Goal: Task Accomplishment & Management: Manage account settings

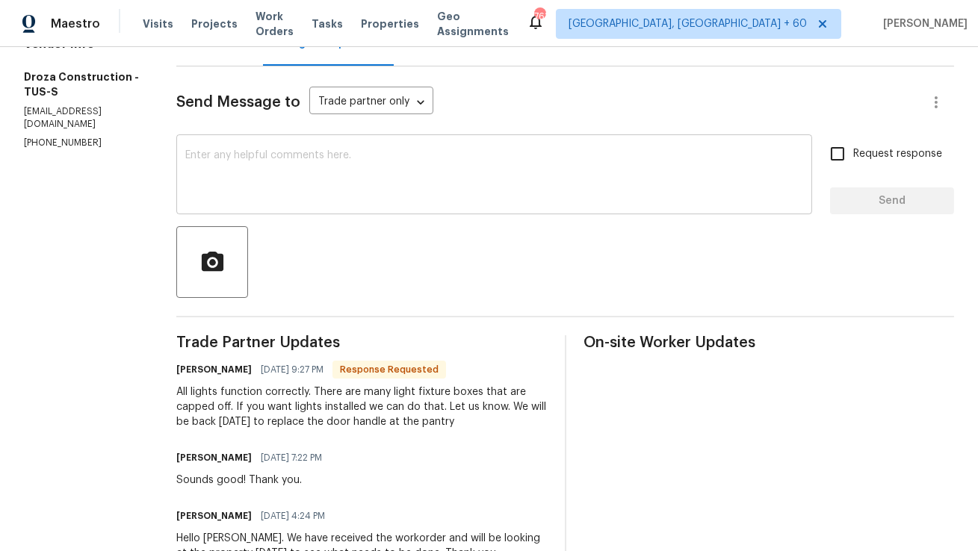
scroll to position [123, 0]
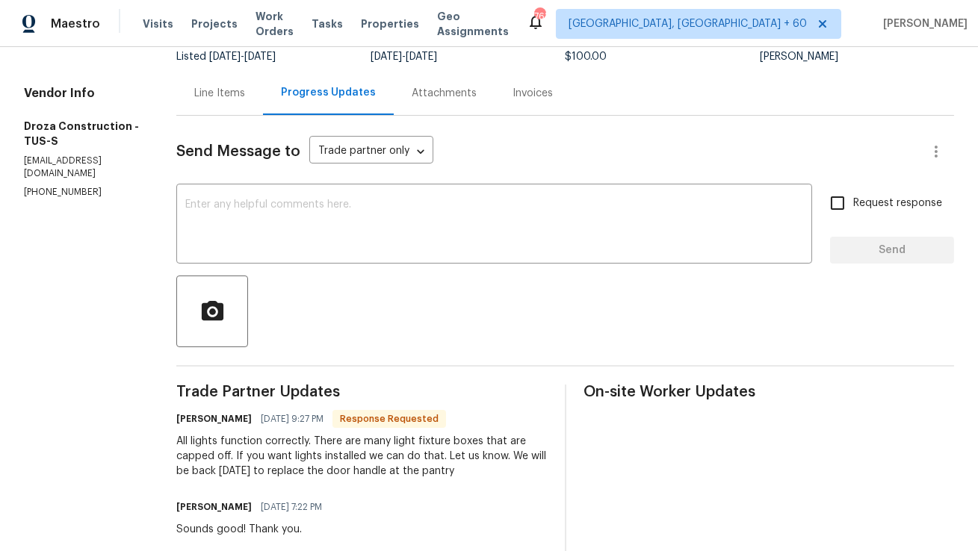
click at [244, 109] on div "Line Items" at bounding box center [219, 93] width 87 height 44
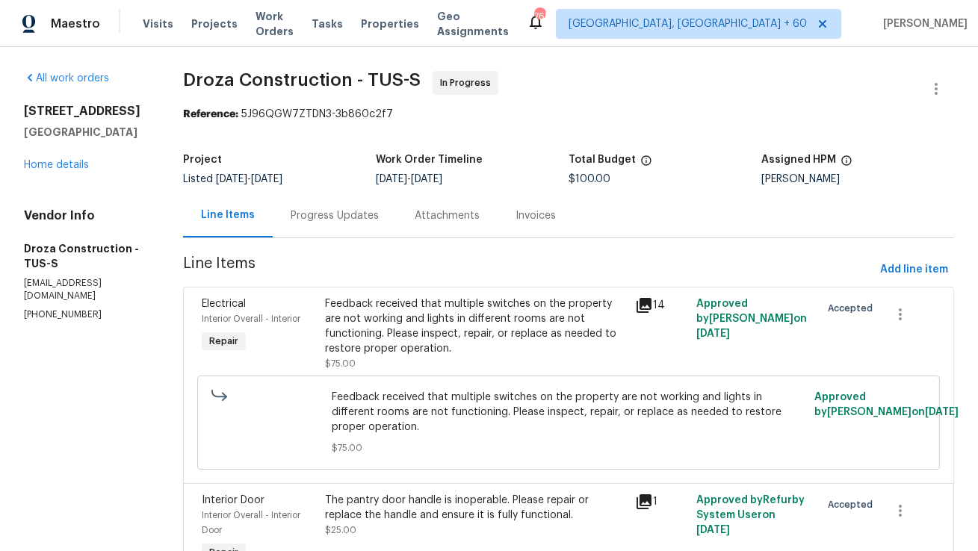
click at [545, 317] on div "Feedback received that multiple switches on the property are not working and li…" at bounding box center [475, 327] width 300 height 60
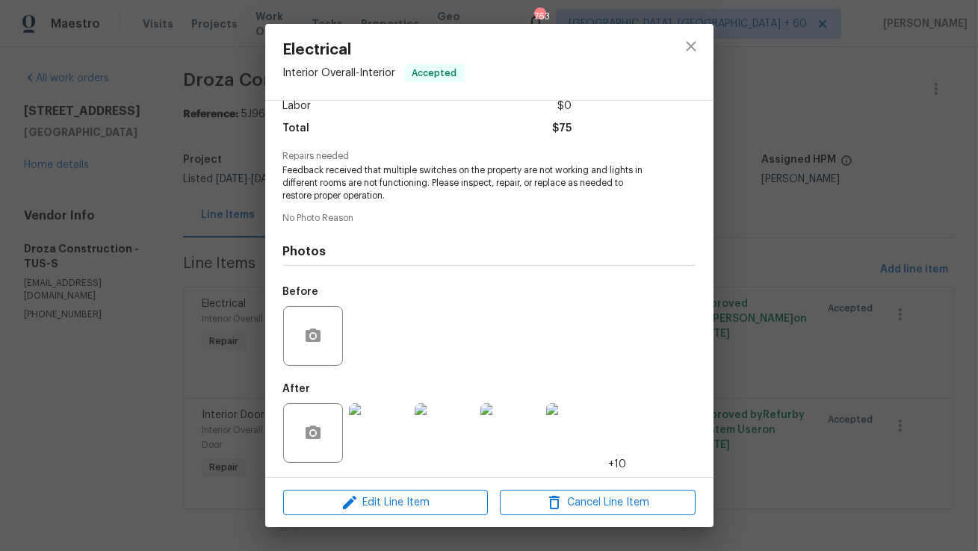
scroll to position [113, 0]
click at [392, 439] on img at bounding box center [379, 432] width 60 height 60
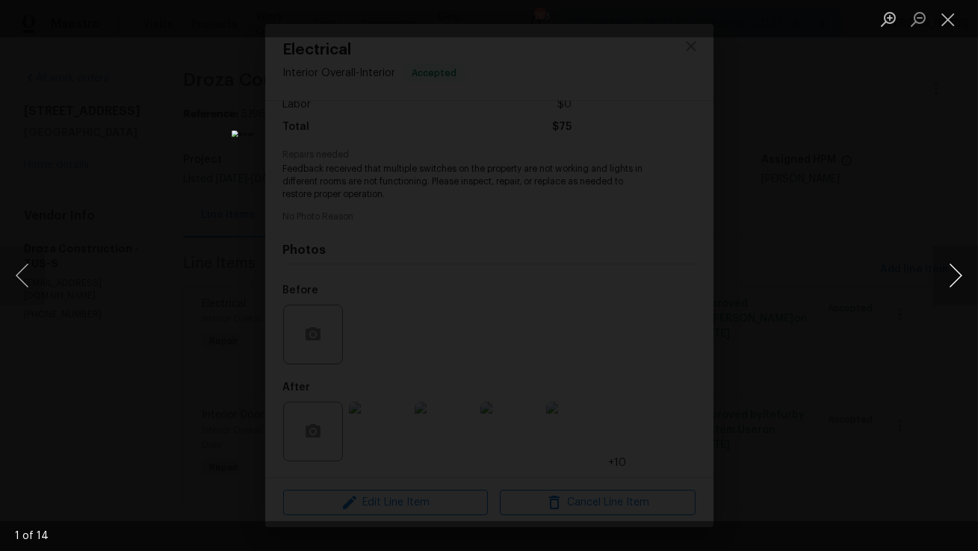
click at [954, 271] on button "Next image" at bounding box center [955, 276] width 45 height 60
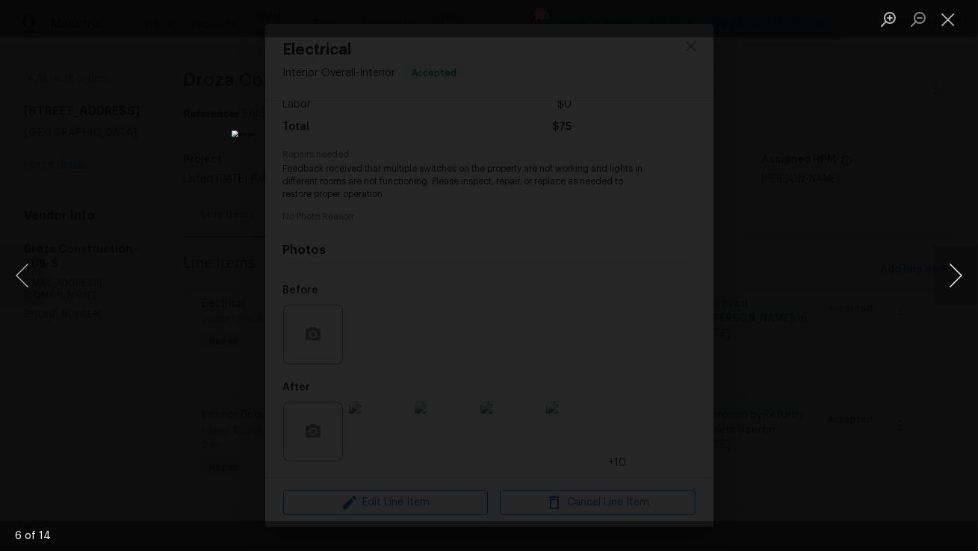
click at [954, 270] on button "Next image" at bounding box center [955, 276] width 45 height 60
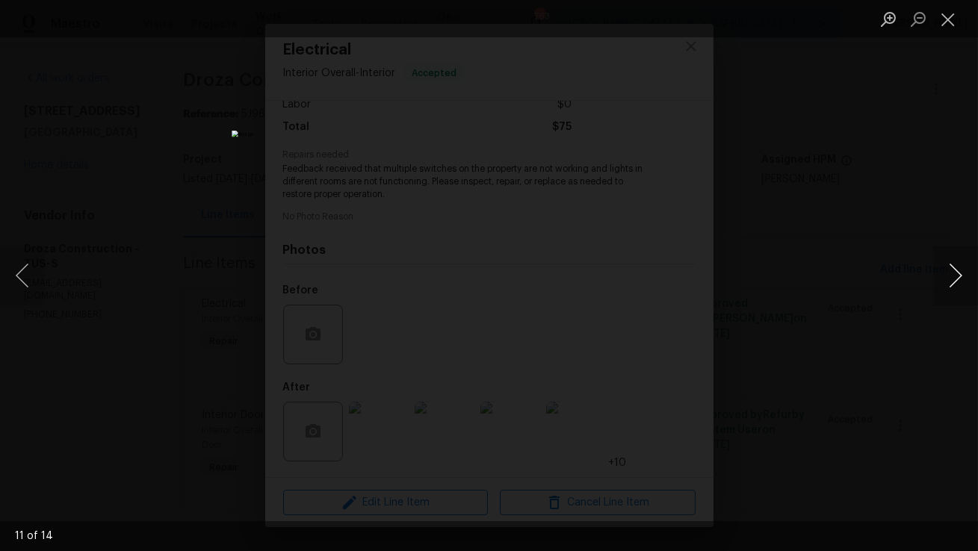
click at [954, 270] on button "Next image" at bounding box center [955, 276] width 45 height 60
click at [953, 270] on button "Next image" at bounding box center [955, 276] width 45 height 60
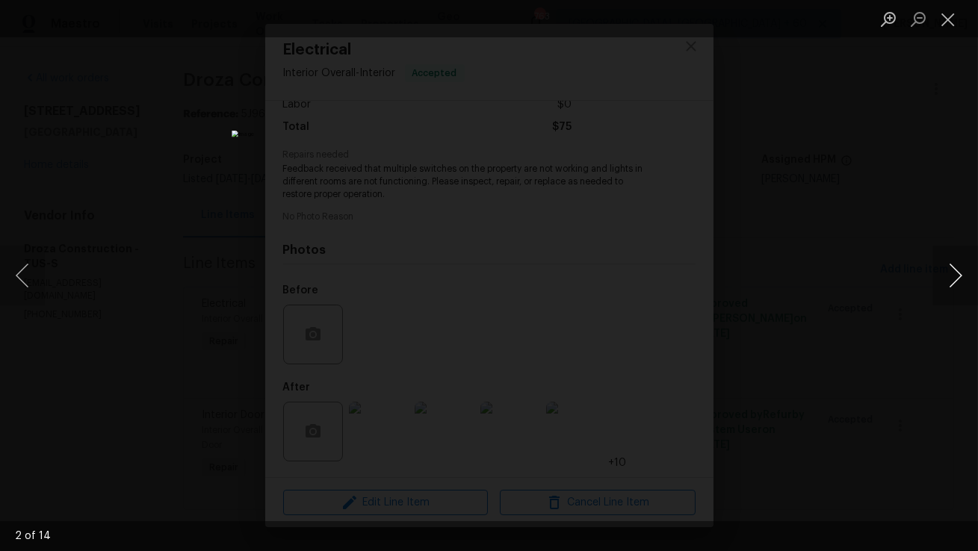
click at [952, 269] on button "Next image" at bounding box center [955, 276] width 45 height 60
click at [950, 28] on button "Close lightbox" at bounding box center [948, 19] width 30 height 26
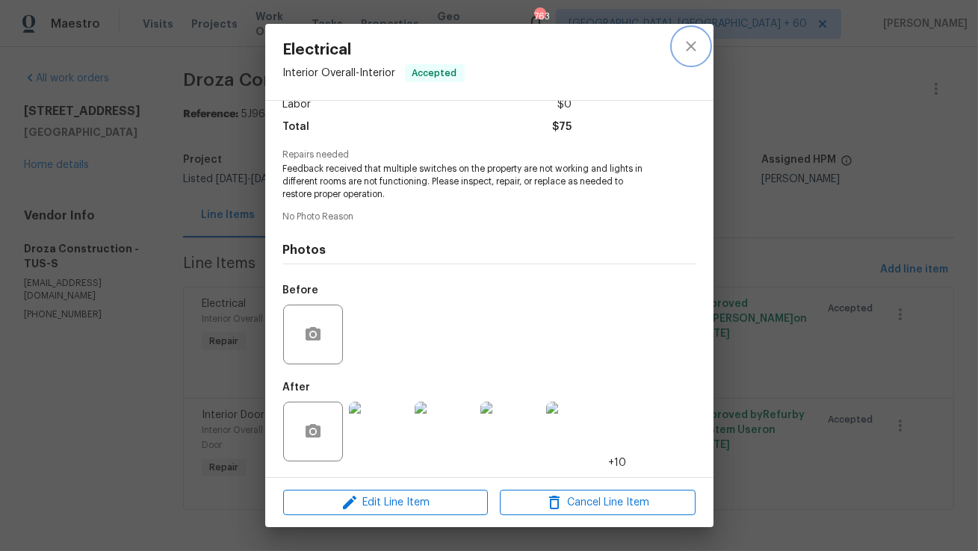
click at [692, 51] on icon "close" at bounding box center [691, 46] width 18 height 18
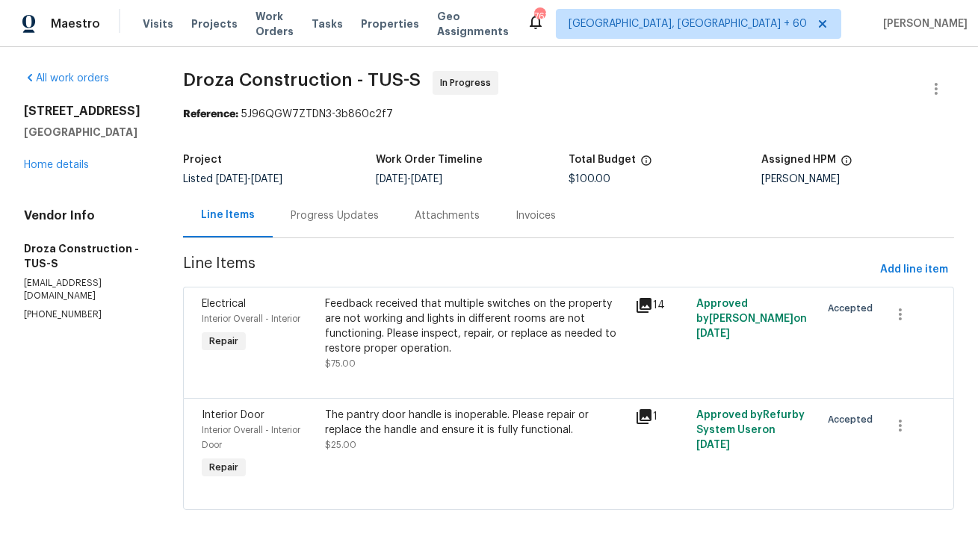
click at [500, 451] on div "The pantry door handle is inoperable. Please repair or replace the handle and e…" at bounding box center [475, 430] width 300 height 45
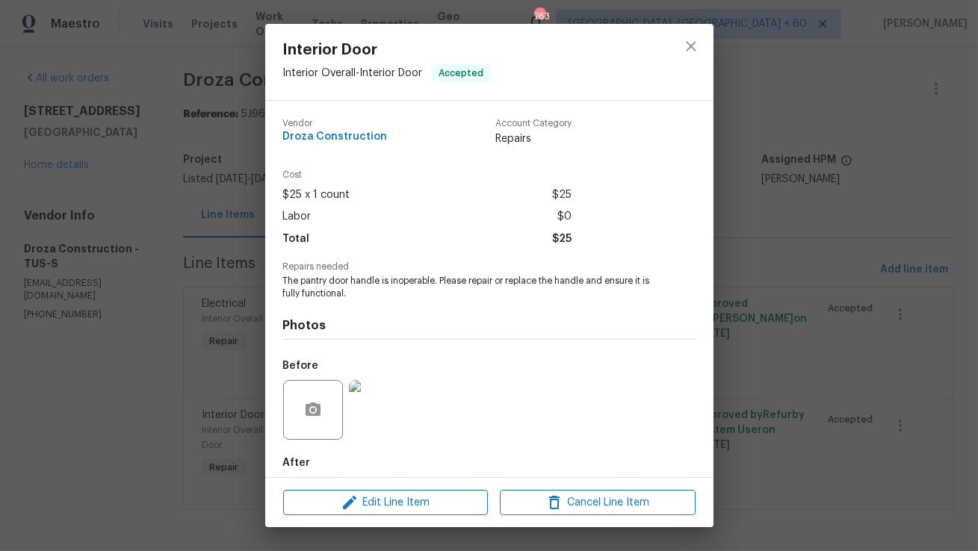
scroll to position [11, 0]
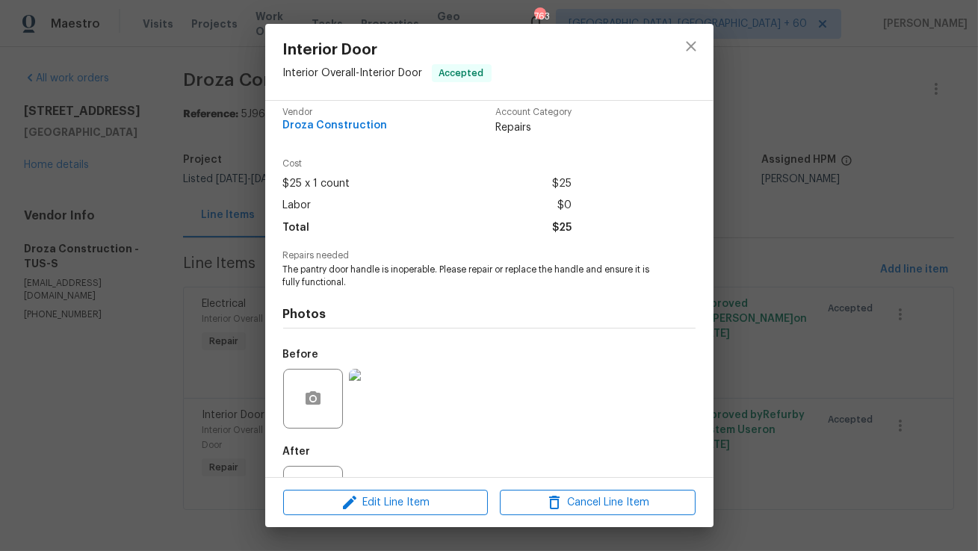
click at [374, 407] on img at bounding box center [379, 399] width 60 height 60
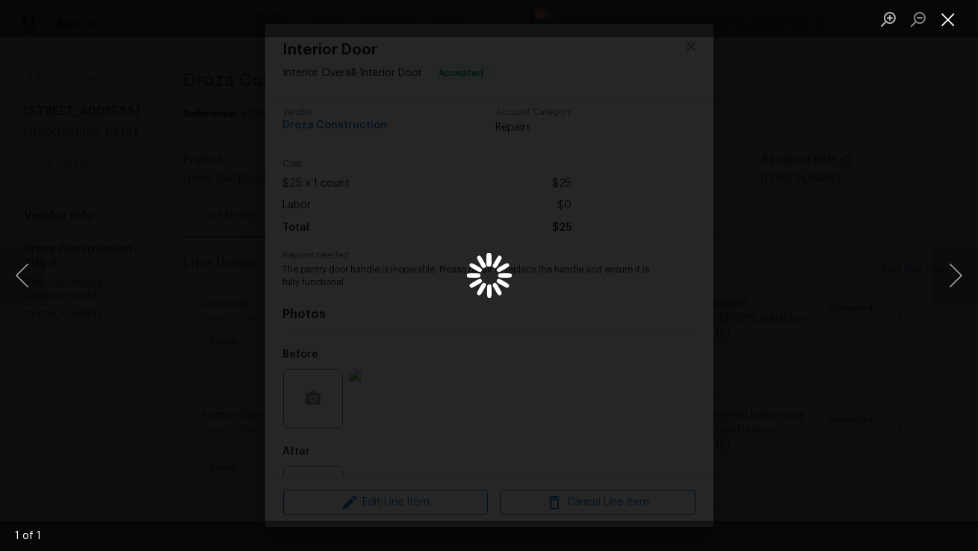
click at [951, 31] on button "Close lightbox" at bounding box center [948, 19] width 30 height 26
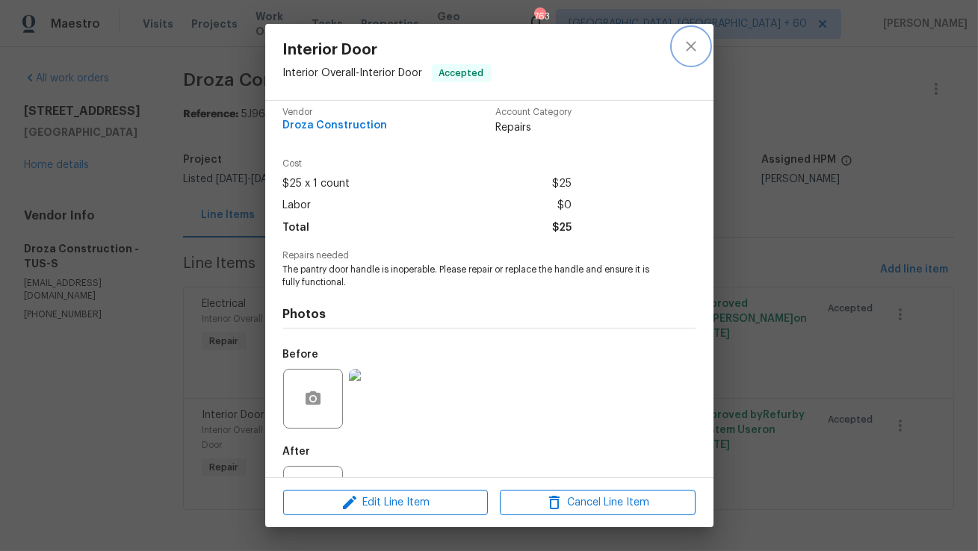
click at [702, 46] on button "close" at bounding box center [691, 46] width 36 height 36
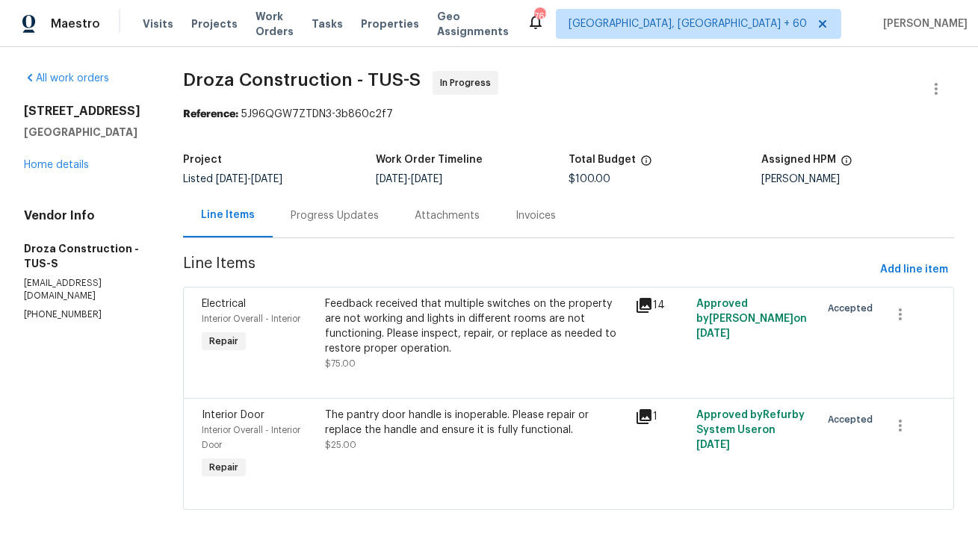
click at [318, 239] on section "Droza Construction - TUS-S In Progress Reference: 5J96QGW7ZTDN3-3b860c2f7 Proje…" at bounding box center [568, 299] width 771 height 457
click at [327, 222] on div "Progress Updates" at bounding box center [335, 215] width 88 height 15
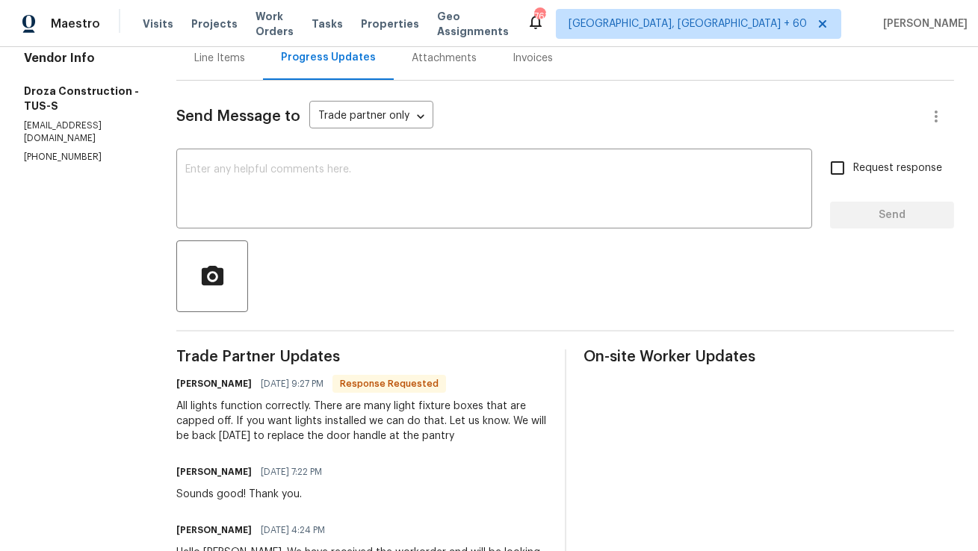
scroll to position [160, 0]
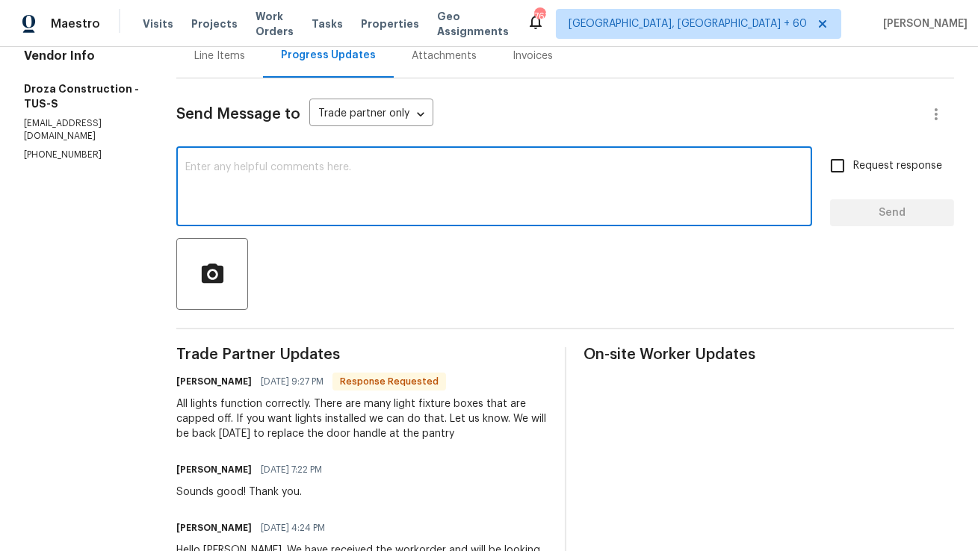
click at [444, 183] on textarea at bounding box center [494, 188] width 618 height 52
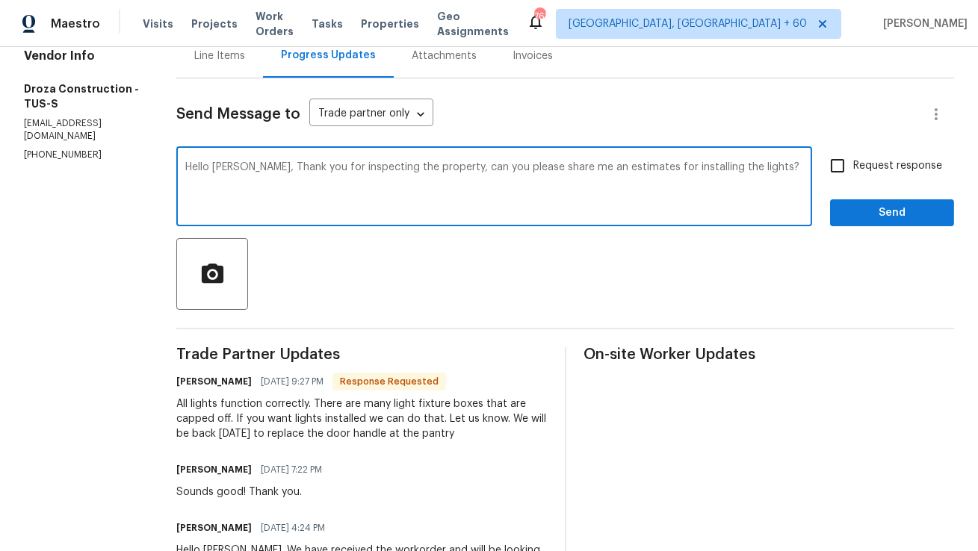
click at [614, 166] on textarea "Hello Robert, Thank you for inspecting the property, can you please share me an…" at bounding box center [494, 188] width 618 height 52
type textarea "Hello Robert, Thank you for inspecting the property, can you please share me a …"
click at [664, 250] on div at bounding box center [565, 274] width 778 height 72
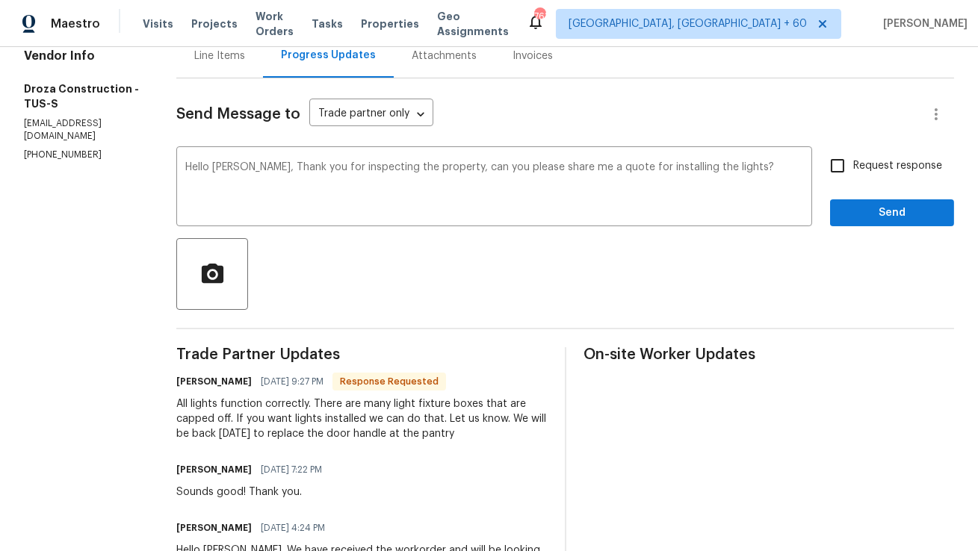
click at [862, 164] on span "Request response" at bounding box center [897, 166] width 89 height 16
click at [853, 164] on input "Request response" at bounding box center [837, 165] width 31 height 31
checkbox input "true"
click at [859, 216] on span "Send" at bounding box center [892, 213] width 100 height 19
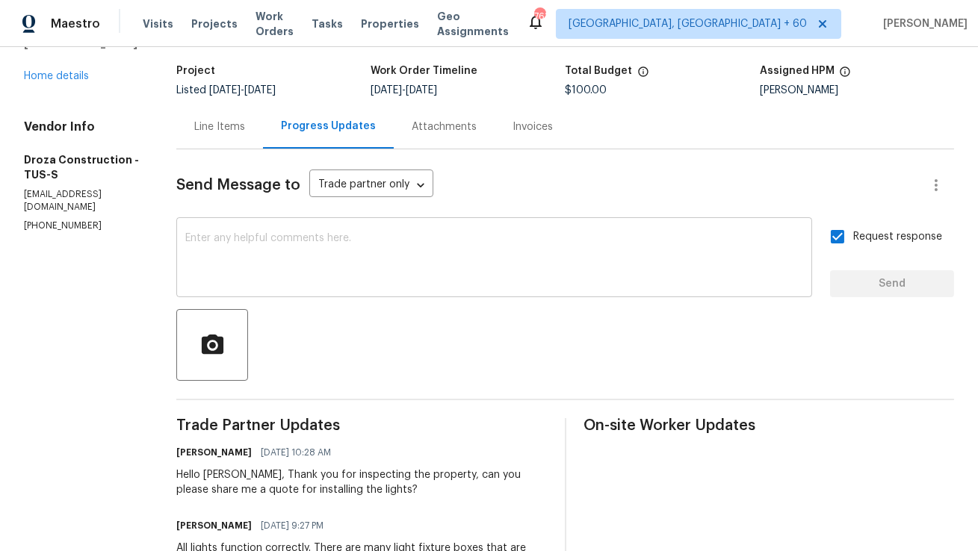
scroll to position [60, 0]
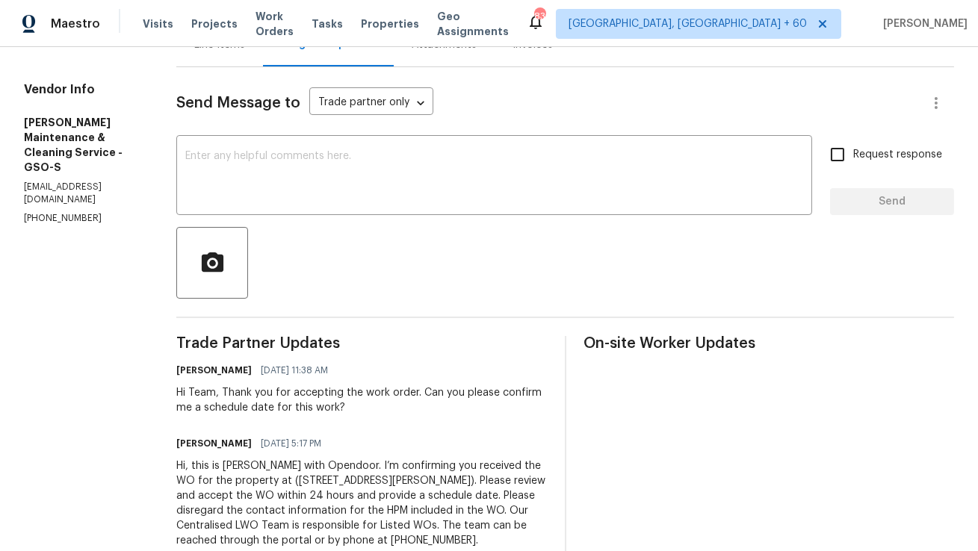
scroll to position [210, 0]
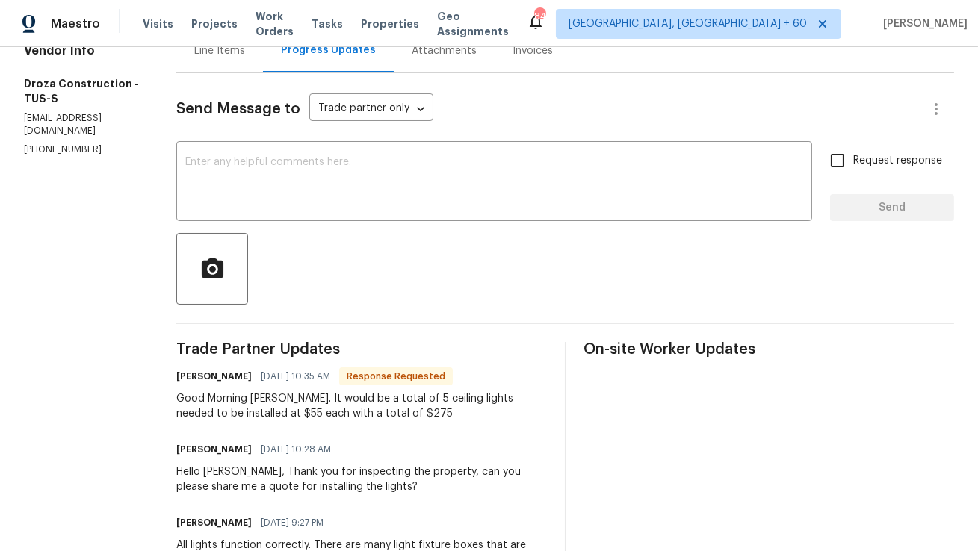
scroll to position [170, 0]
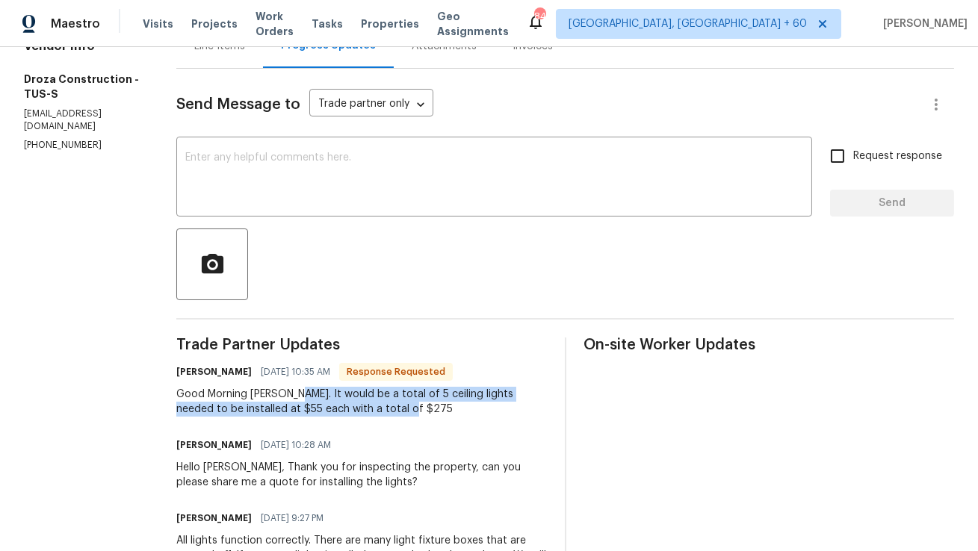
drag, startPoint x: 418, startPoint y: 412, endPoint x: 309, endPoint y: 395, distance: 111.1
click at [309, 395] on div "Good Morning [PERSON_NAME]. It would be a total of 5 ceiling lights needed to b…" at bounding box center [361, 402] width 371 height 30
copy div "It would be a total of 5 ceiling lights needed to be installed at $55 each with…"
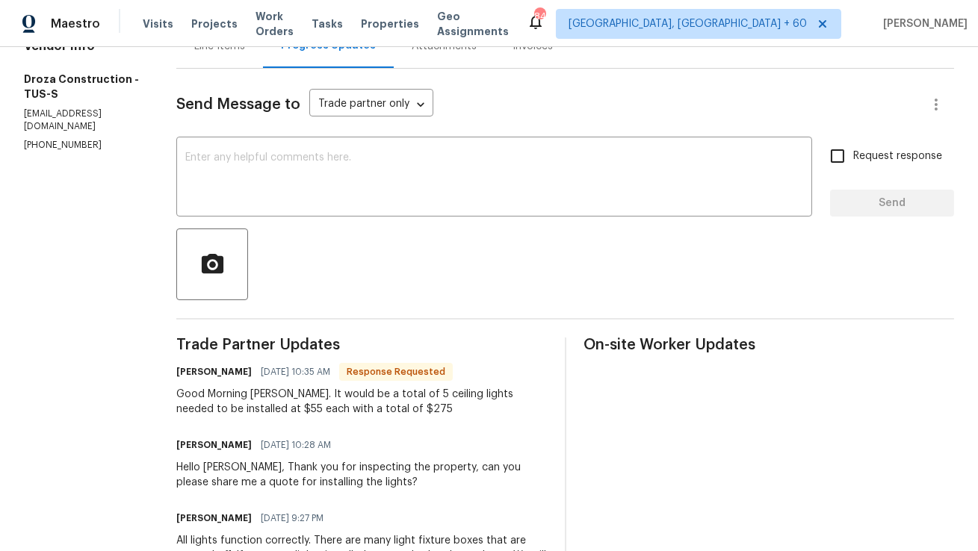
click at [388, 468] on div "Hello [PERSON_NAME], Thank you for inspecting the property, can you please shar…" at bounding box center [361, 475] width 371 height 30
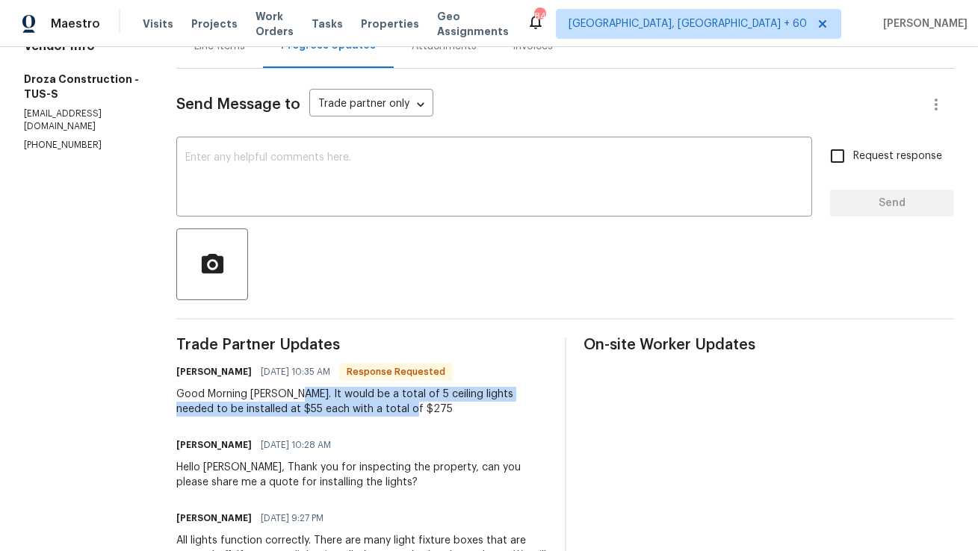
drag, startPoint x: 398, startPoint y: 410, endPoint x: 309, endPoint y: 398, distance: 89.7
click at [309, 398] on div "Good Morning Anthony. It would be a total of 5 ceiling lights needed to be inst…" at bounding box center [361, 402] width 371 height 30
copy div "It would be a total of 5 ceiling lights needed to be installed at $55 each with…"
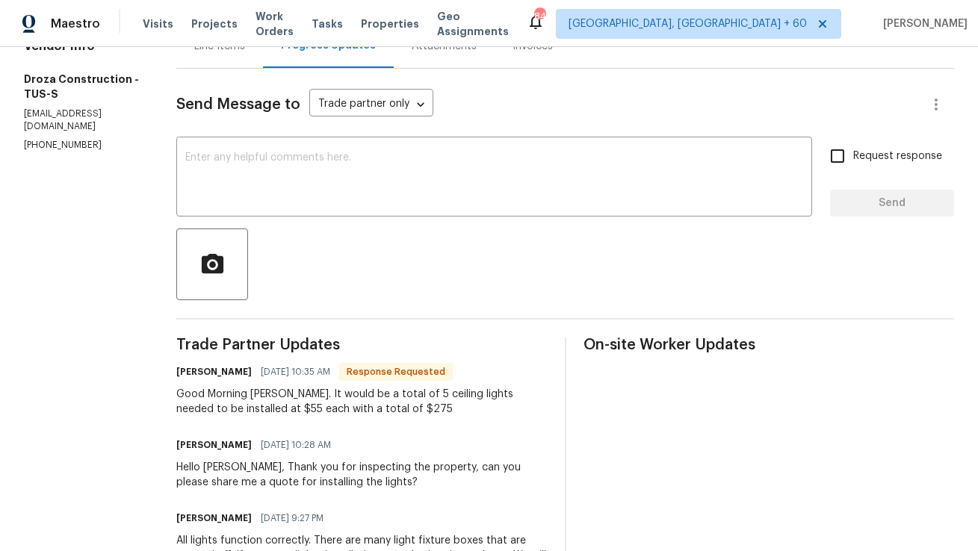
click at [389, 456] on div "Anthony Mascarenhas 08/29/2025 10:28 AM Hello Robert, Thank you for inspecting …" at bounding box center [361, 462] width 371 height 55
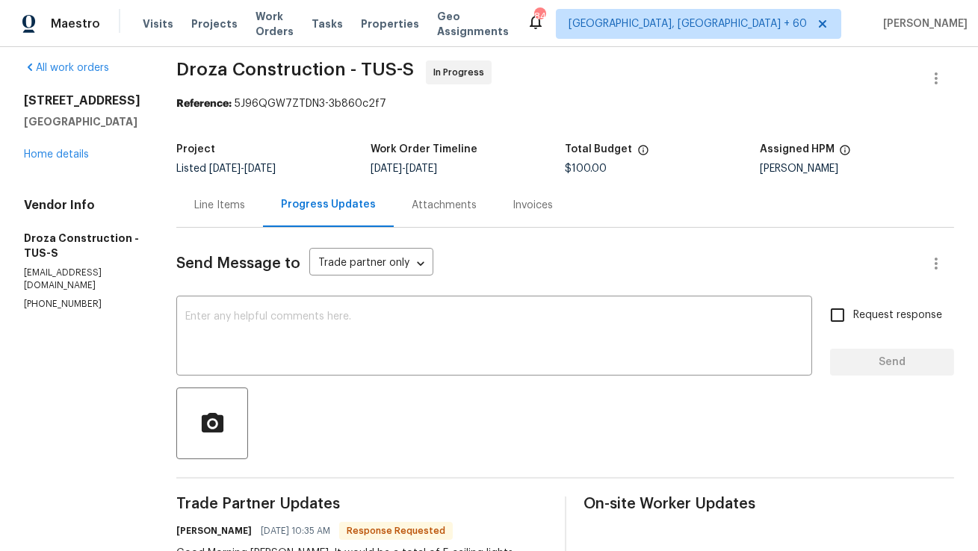
scroll to position [179, 0]
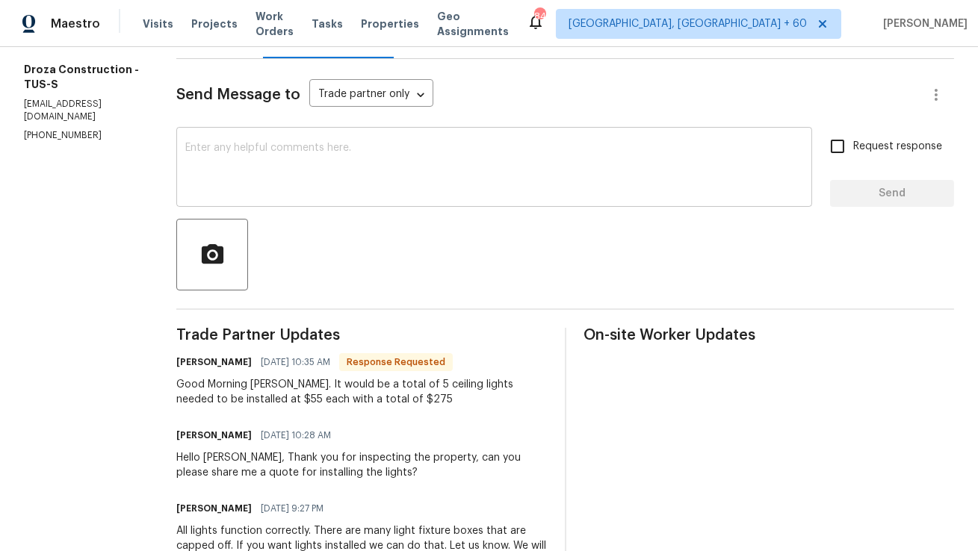
click at [432, 142] on div "x ​" at bounding box center [494, 169] width 636 height 76
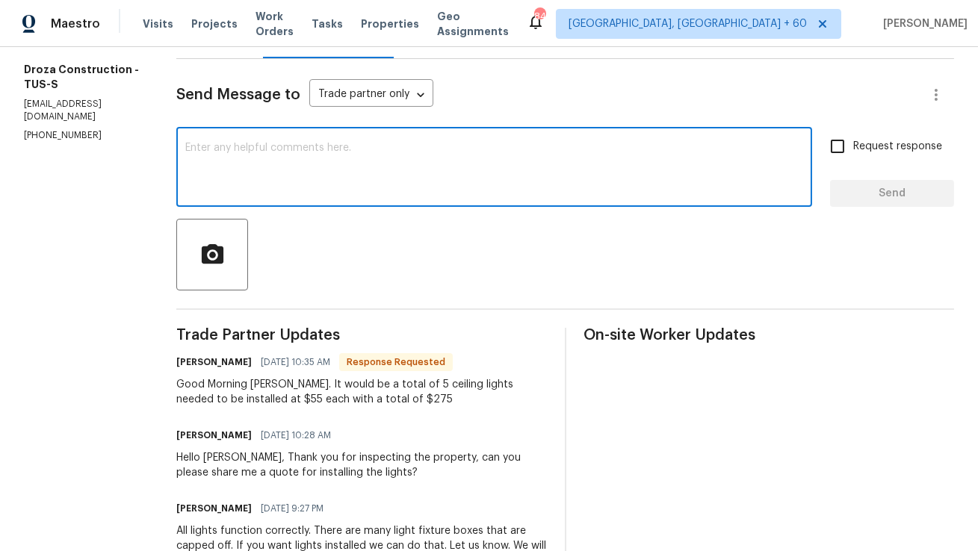
type textarea "H"
type textarea "G"
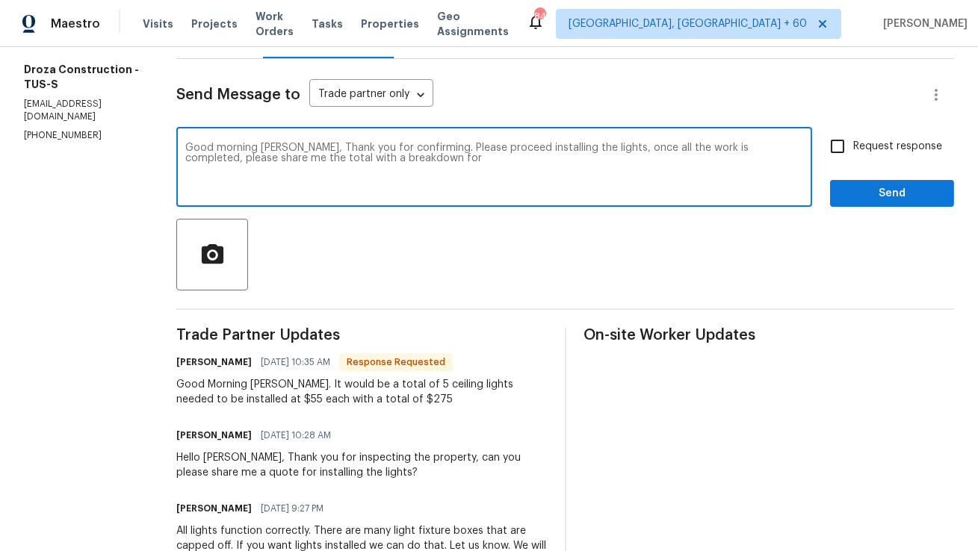
drag, startPoint x: 498, startPoint y: 158, endPoint x: 291, endPoint y: 158, distance: 207.0
click at [291, 158] on textarea "Good morning Robert, Thank you for confirming. Please proceed installing the li…" at bounding box center [494, 169] width 618 height 52
type textarea "Good morning Robert, Thank you for confirming. Please proceed installing the li…"
click at [840, 151] on input "Request response" at bounding box center [837, 146] width 31 height 31
checkbox input "true"
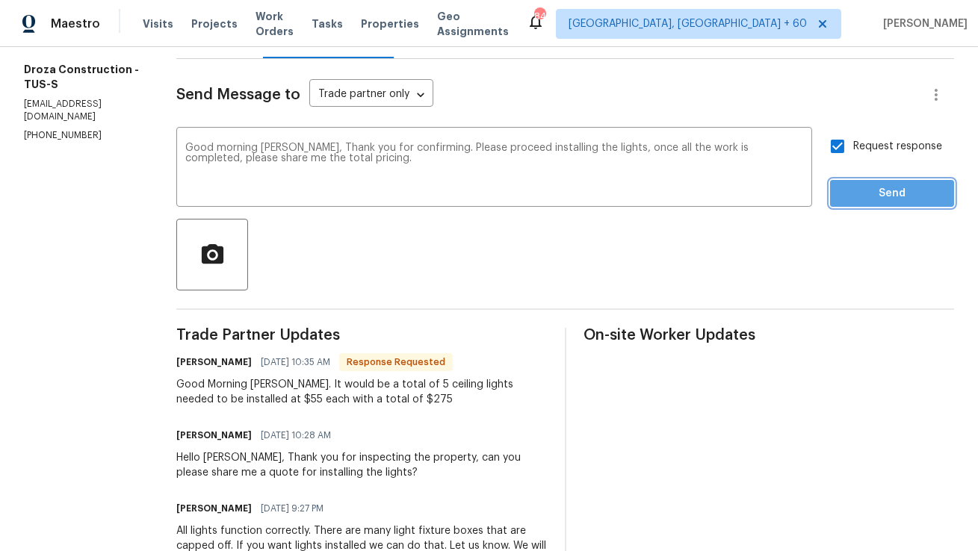
click at [866, 195] on span "Send" at bounding box center [892, 194] width 100 height 19
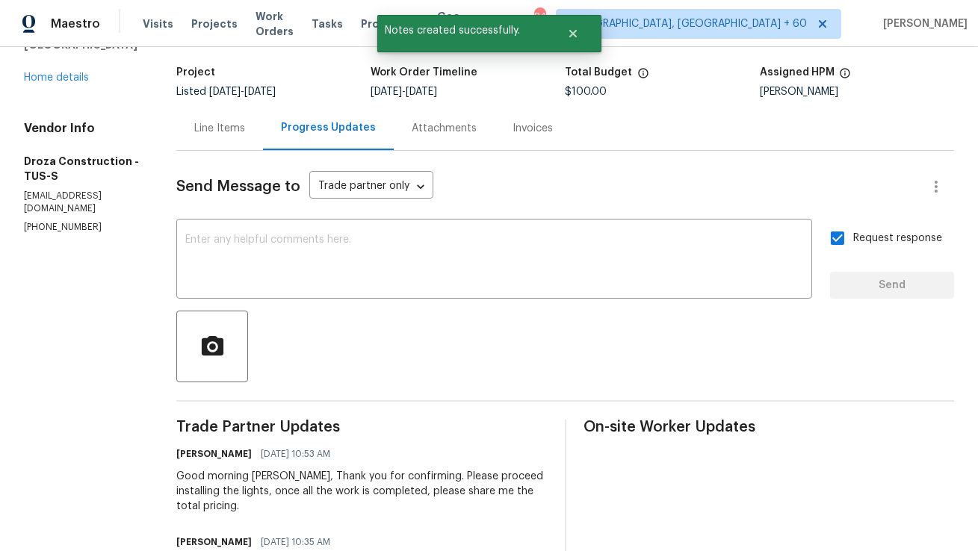
scroll to position [64, 0]
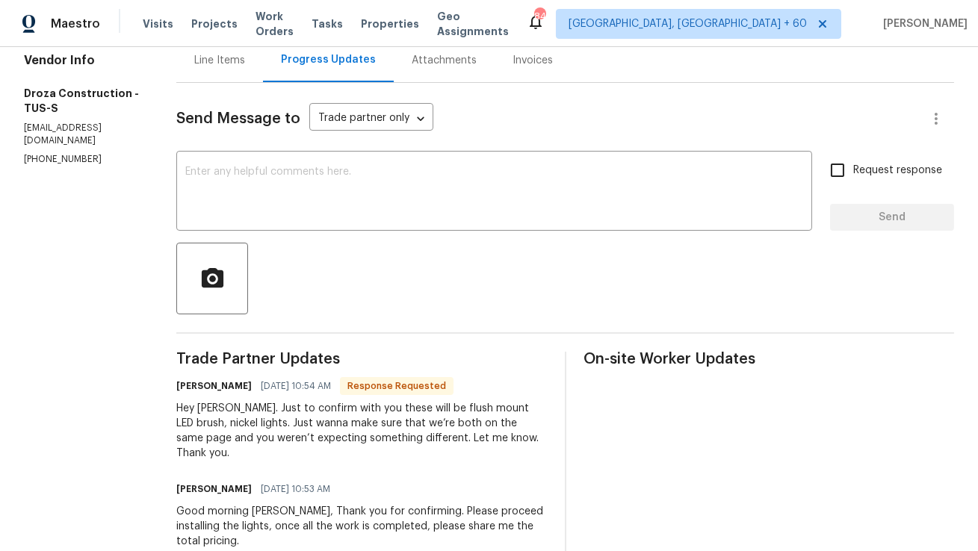
scroll to position [149, 0]
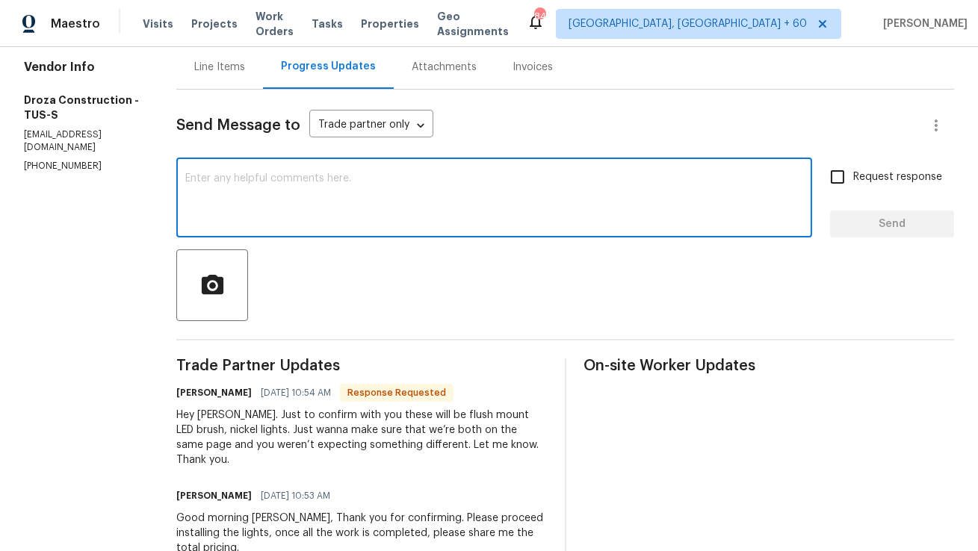
click at [381, 185] on textarea at bounding box center [494, 199] width 618 height 52
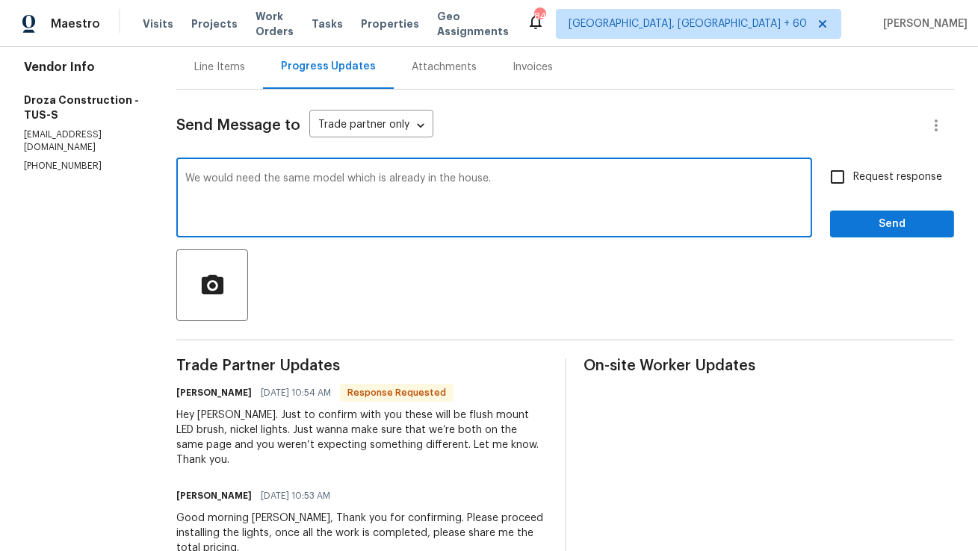
type textarea "We would need the same model which is already in the house."
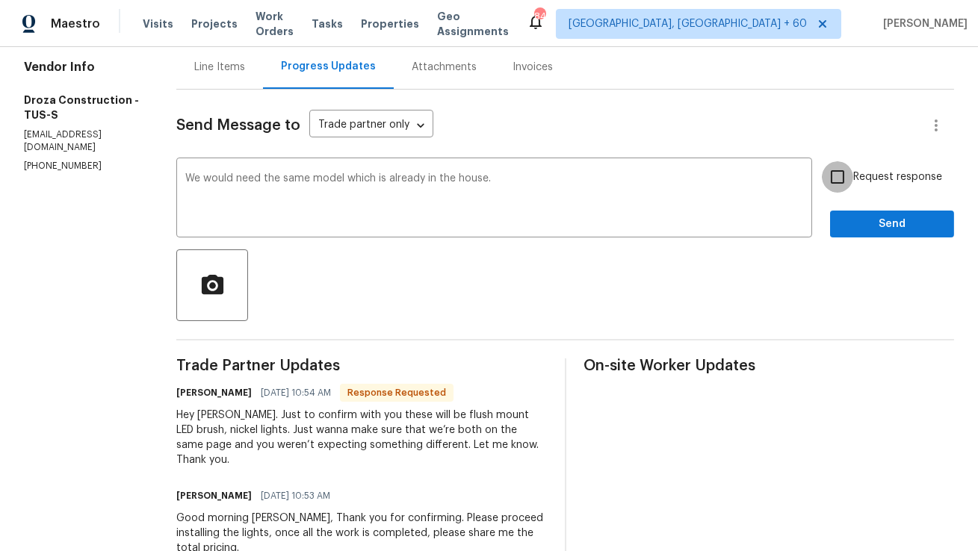
click at [841, 182] on input "Request response" at bounding box center [837, 176] width 31 height 31
checkbox input "true"
click at [852, 217] on span "Send" at bounding box center [892, 224] width 100 height 19
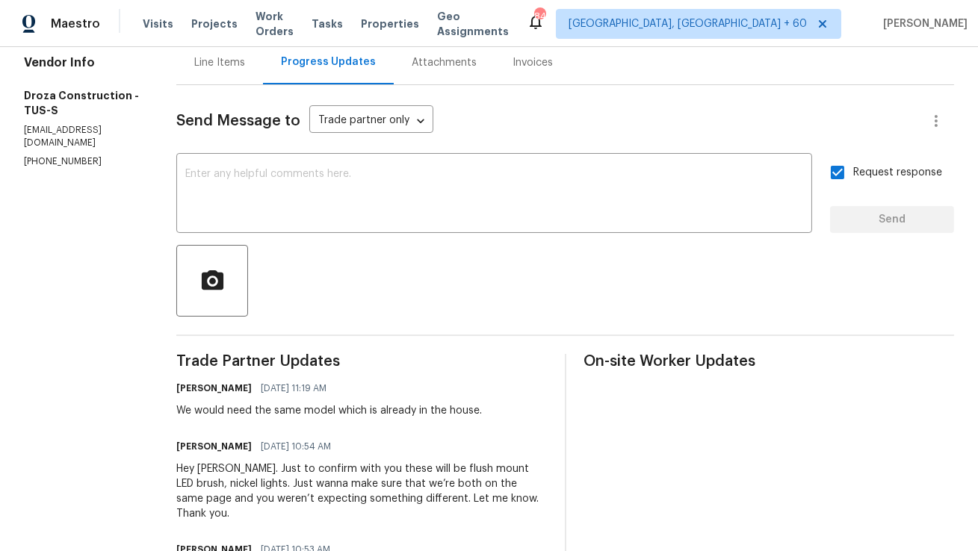
scroll to position [155, 0]
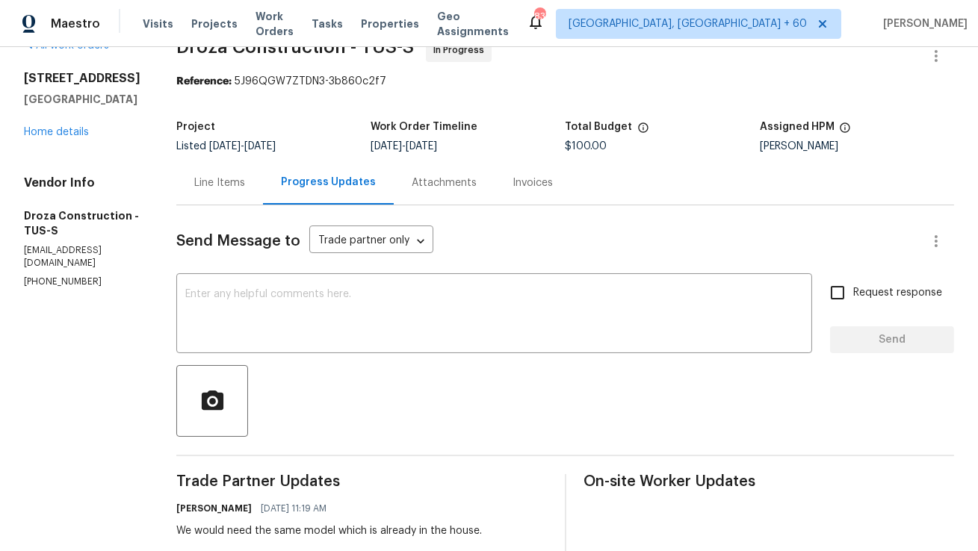
scroll to position [29, 0]
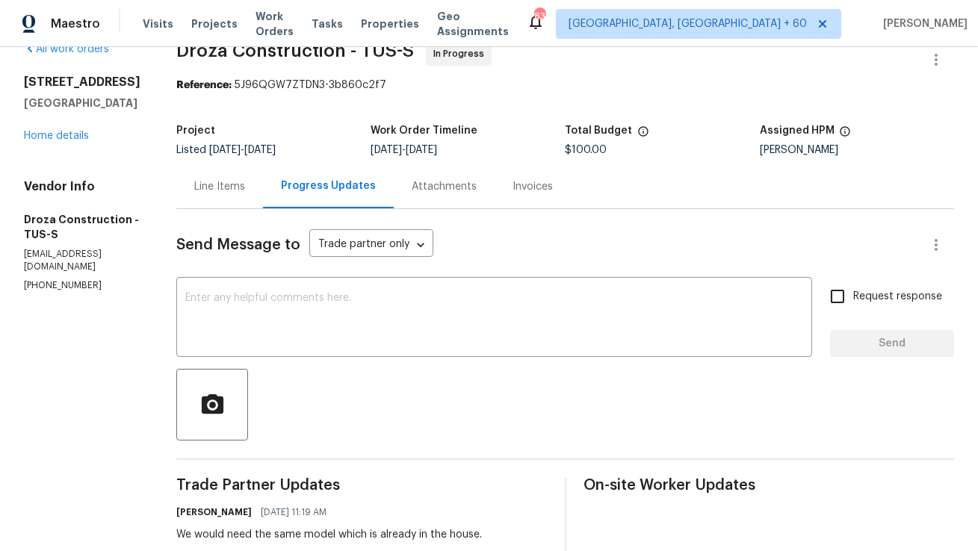
click at [233, 197] on div "Line Items" at bounding box center [219, 186] width 87 height 44
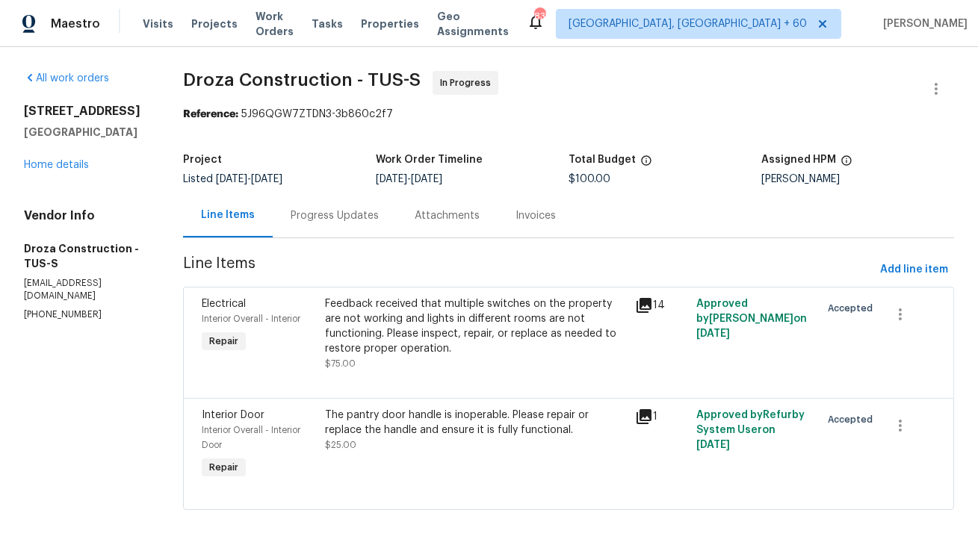
click at [359, 219] on div "Progress Updates" at bounding box center [335, 215] width 88 height 15
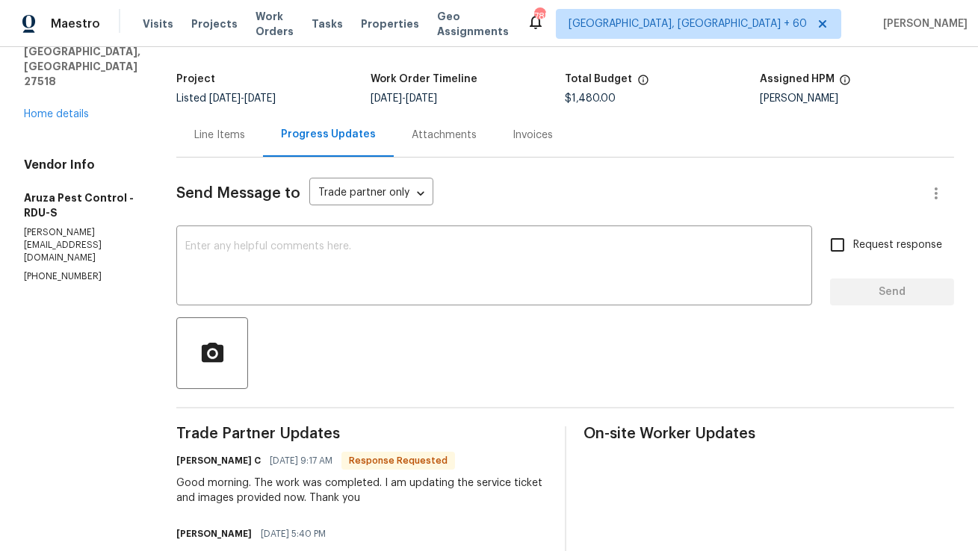
scroll to position [83, 0]
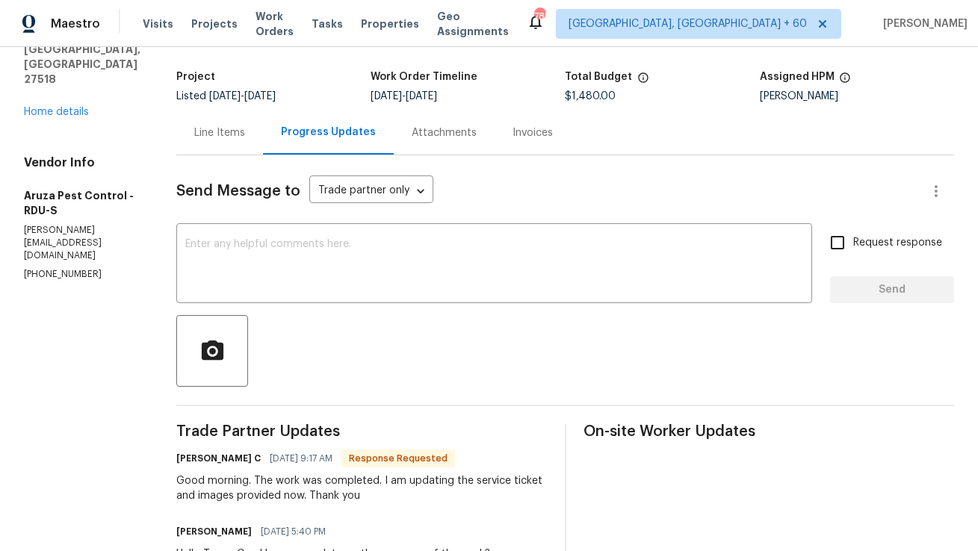
click at [232, 140] on div "Line Items" at bounding box center [219, 133] width 87 height 44
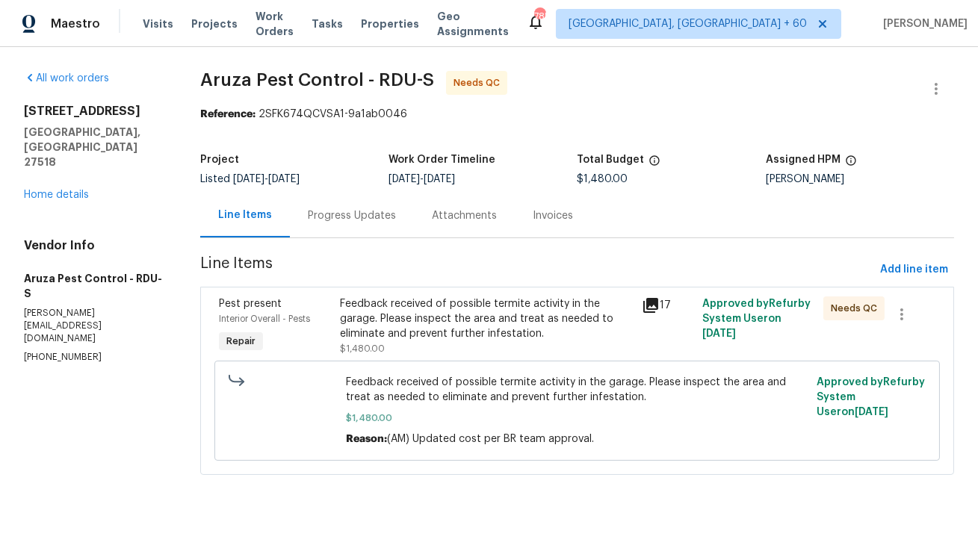
click at [455, 320] on div "Feedback received of possible termite activity in the garage. Please inspect th…" at bounding box center [487, 319] width 294 height 45
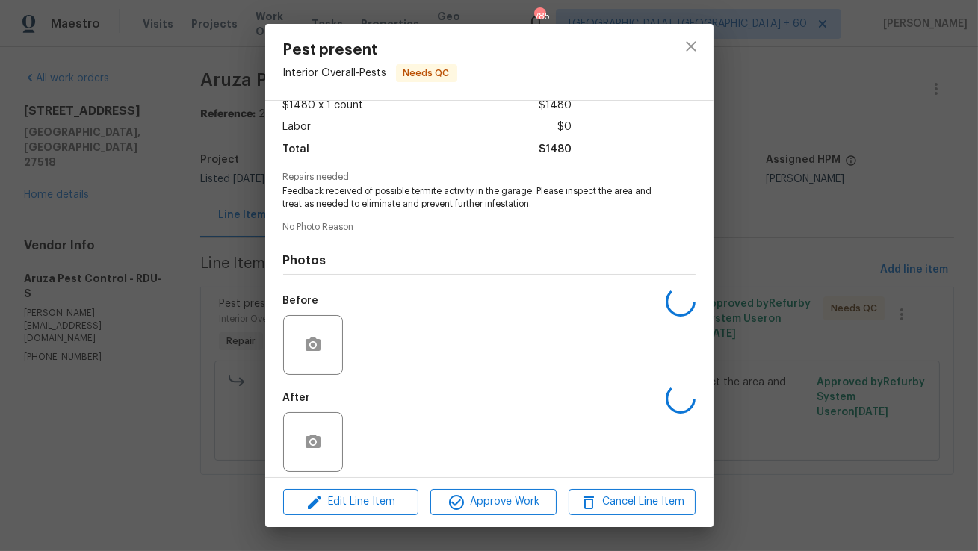
scroll to position [100, 0]
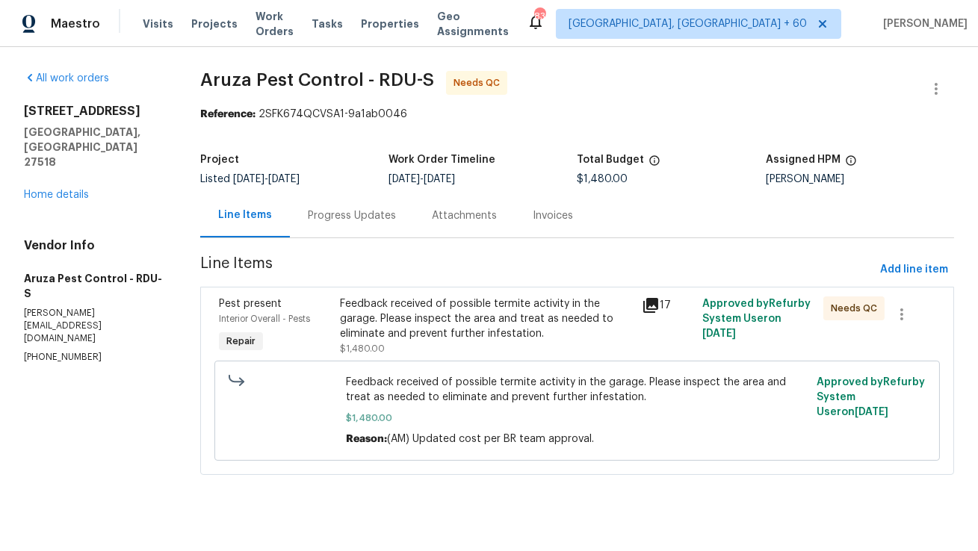
click at [424, 311] on div "Feedback received of possible termite activity in the garage. Please inspect th…" at bounding box center [487, 319] width 294 height 45
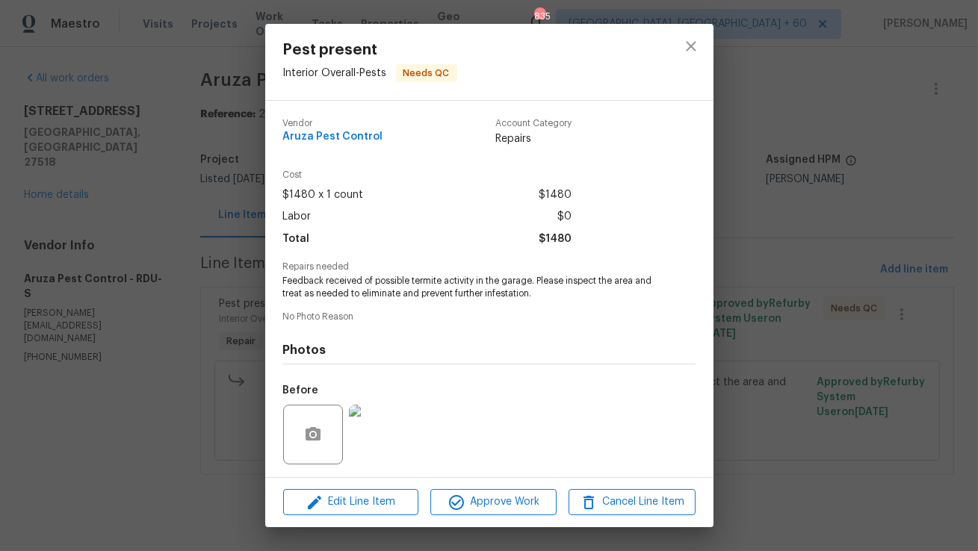
scroll to position [100, 0]
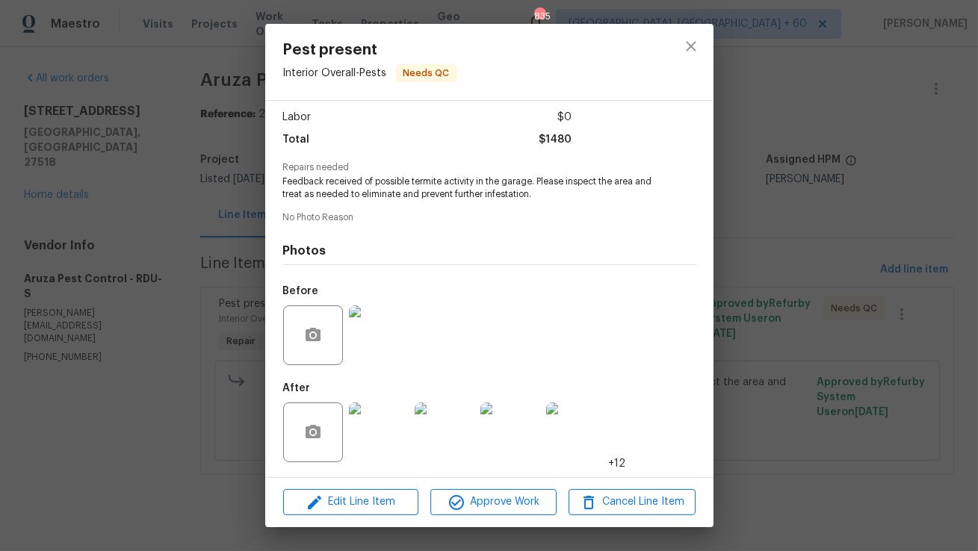
click at [384, 435] on img at bounding box center [379, 433] width 60 height 60
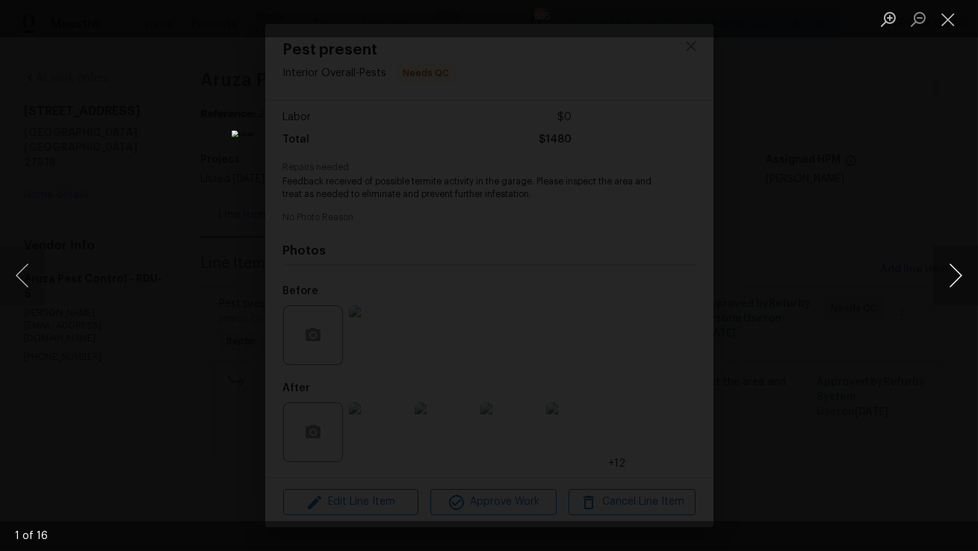
click at [964, 277] on button "Next image" at bounding box center [955, 276] width 45 height 60
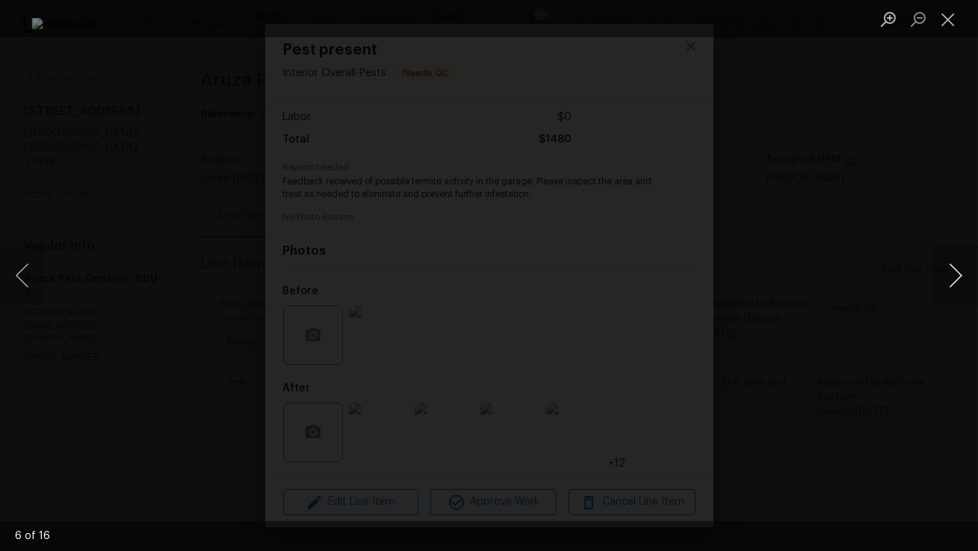
click at [964, 277] on button "Next image" at bounding box center [955, 276] width 45 height 60
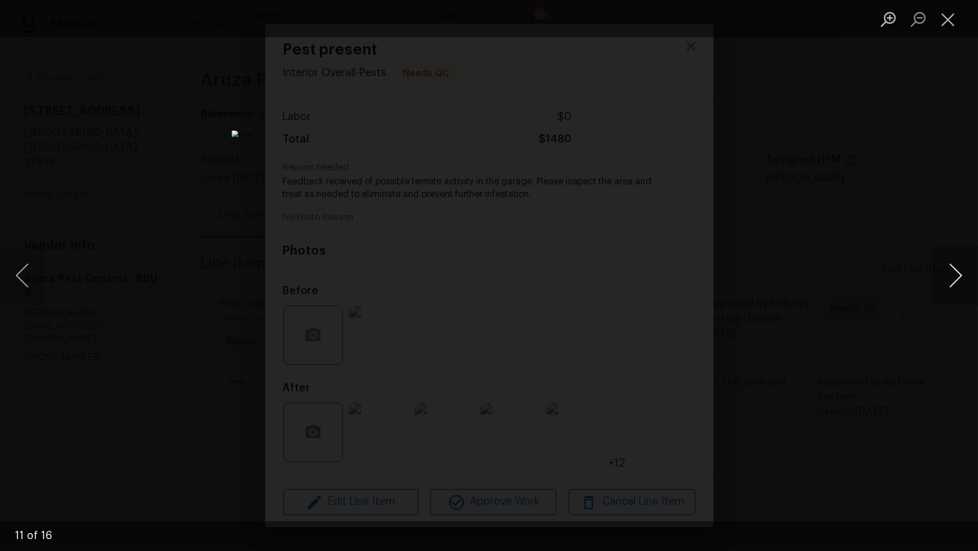
click at [964, 277] on button "Next image" at bounding box center [955, 276] width 45 height 60
click at [957, 19] on button "Close lightbox" at bounding box center [948, 19] width 30 height 26
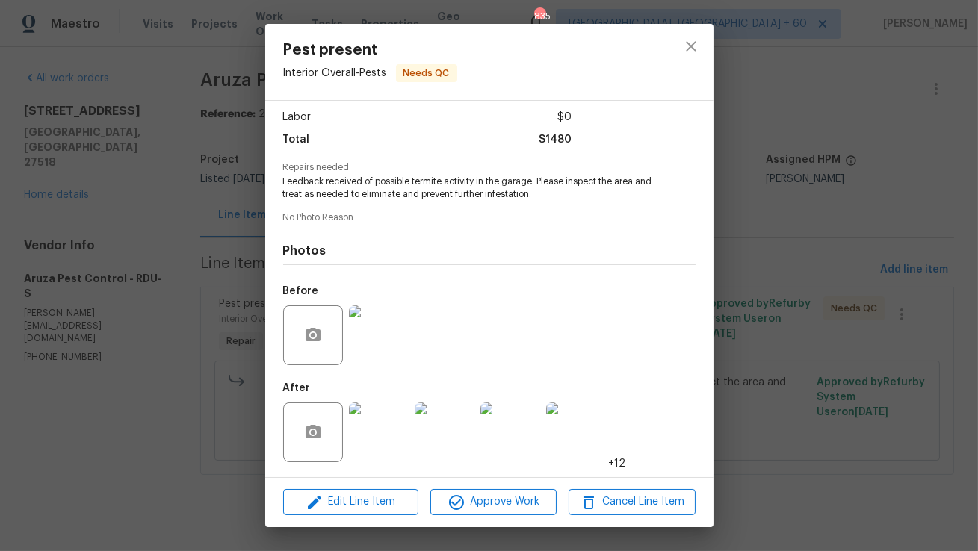
click at [578, 451] on img at bounding box center [576, 433] width 60 height 60
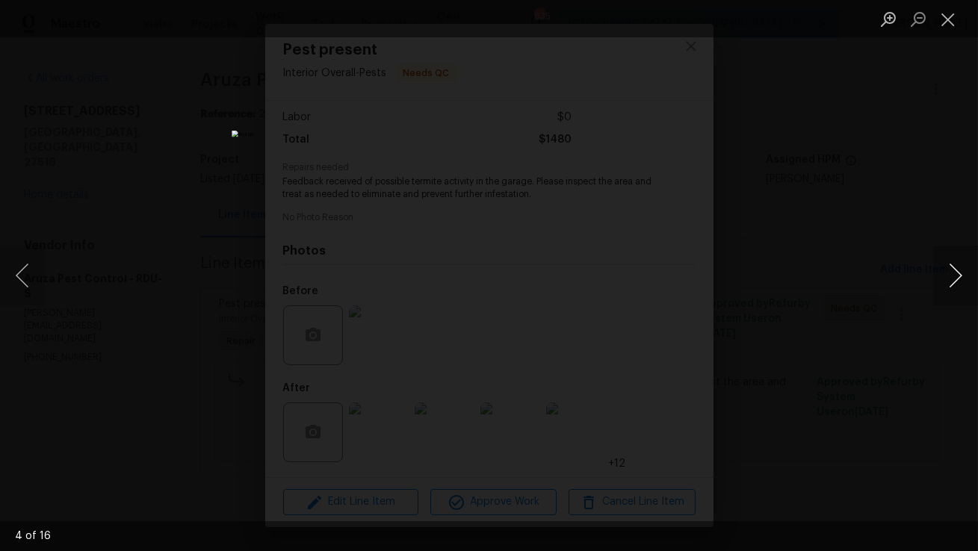
click at [961, 287] on button "Next image" at bounding box center [955, 276] width 45 height 60
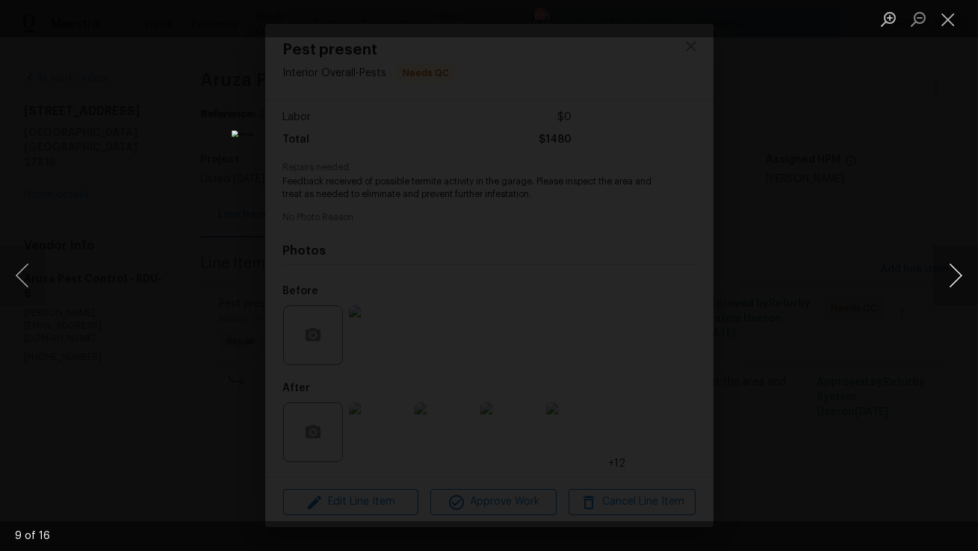
click at [961, 287] on button "Next image" at bounding box center [955, 276] width 45 height 60
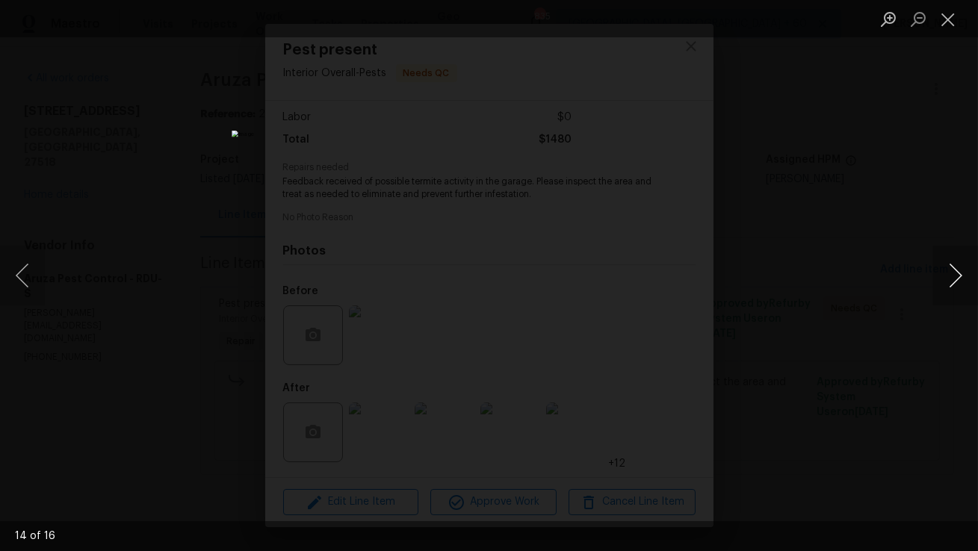
click at [961, 287] on button "Next image" at bounding box center [955, 276] width 45 height 60
click at [960, 287] on button "Next image" at bounding box center [955, 276] width 45 height 60
click at [953, 31] on button "Close lightbox" at bounding box center [948, 19] width 30 height 26
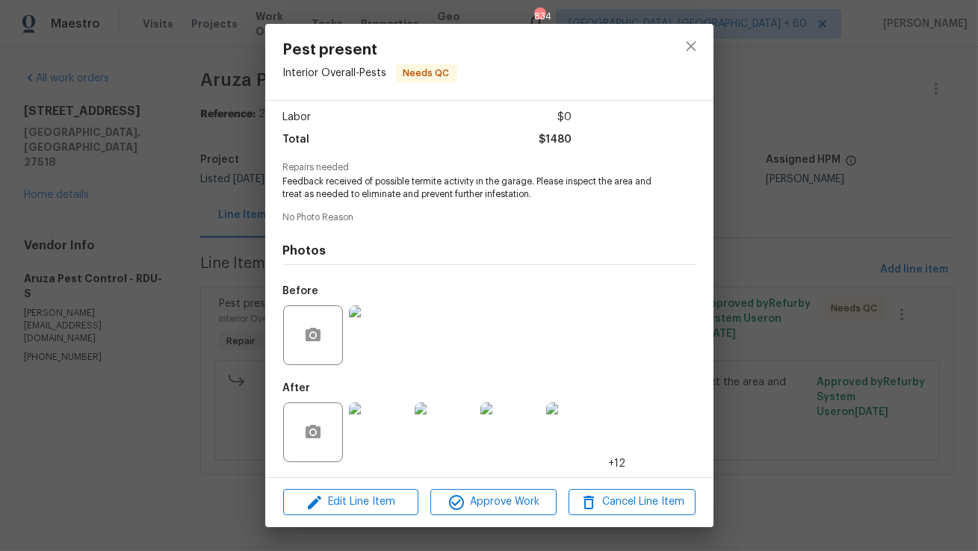
click at [391, 336] on img at bounding box center [379, 336] width 60 height 60
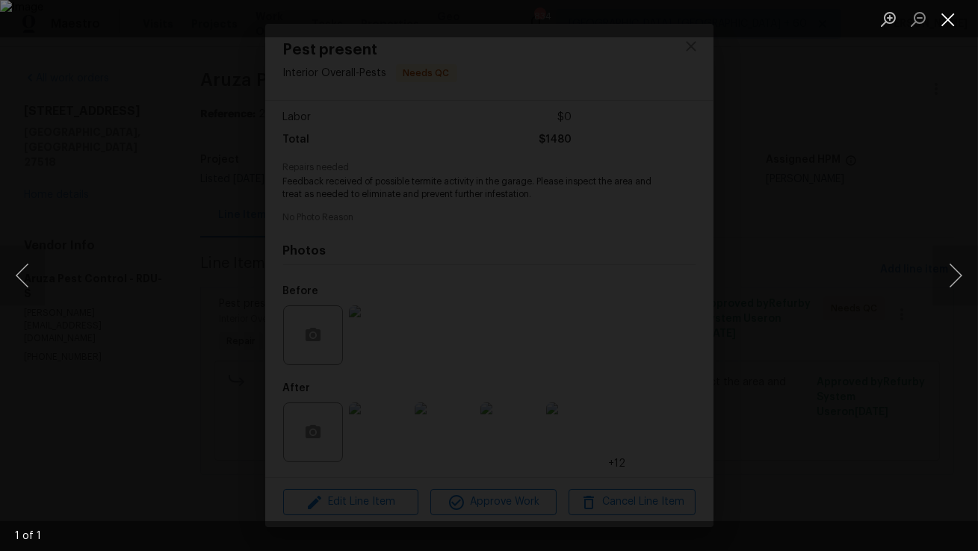
click at [954, 24] on button "Close lightbox" at bounding box center [948, 19] width 30 height 26
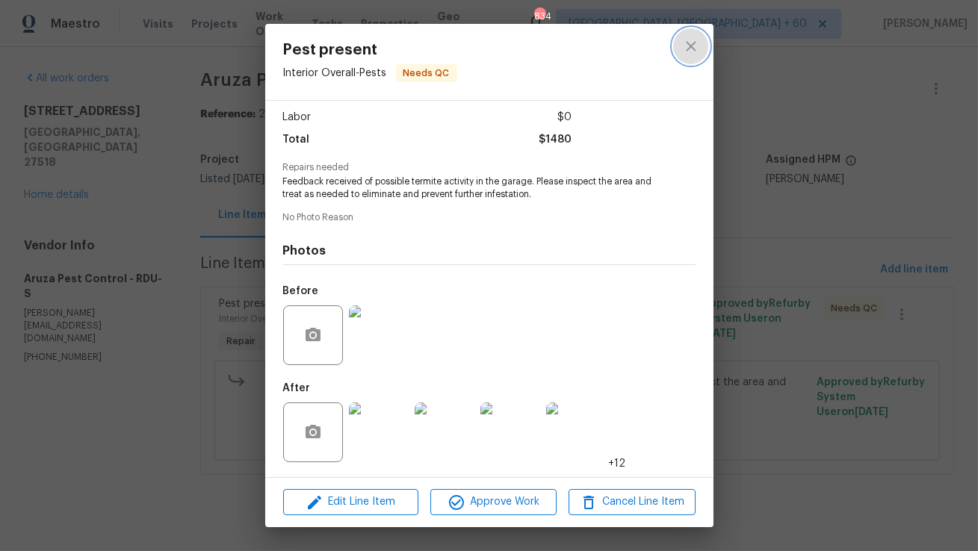
click at [681, 58] on button "close" at bounding box center [691, 46] width 36 height 36
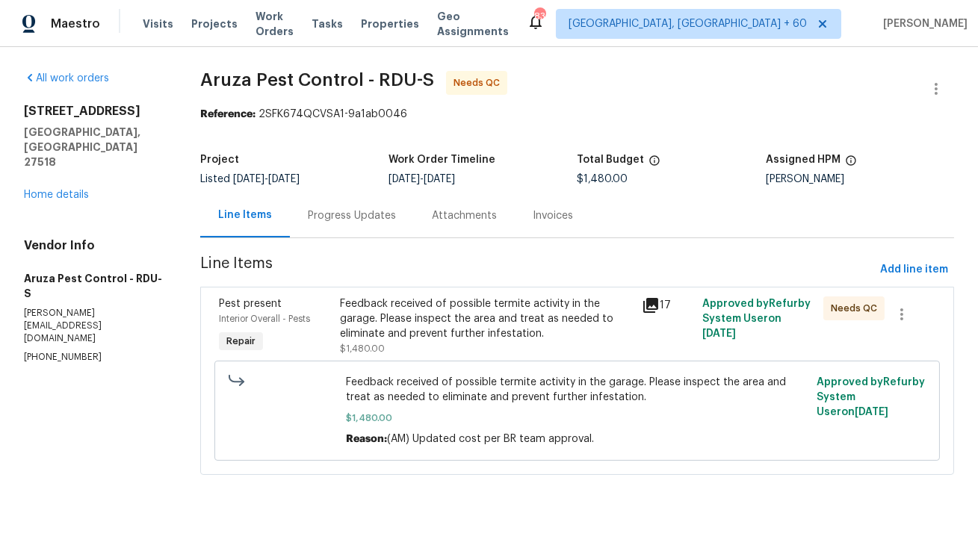
click at [353, 230] on div "Progress Updates" at bounding box center [352, 216] width 124 height 44
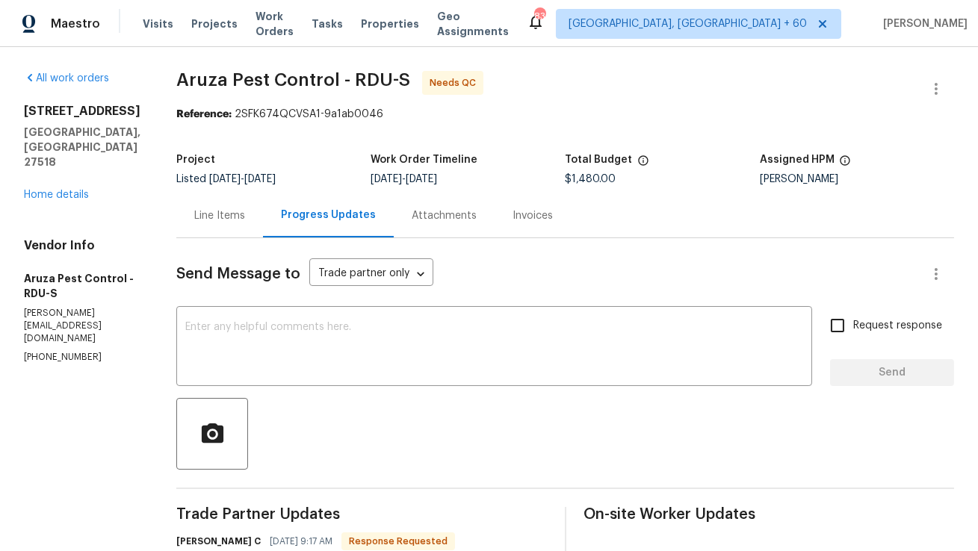
click at [223, 214] on div "Line Items" at bounding box center [219, 215] width 51 height 15
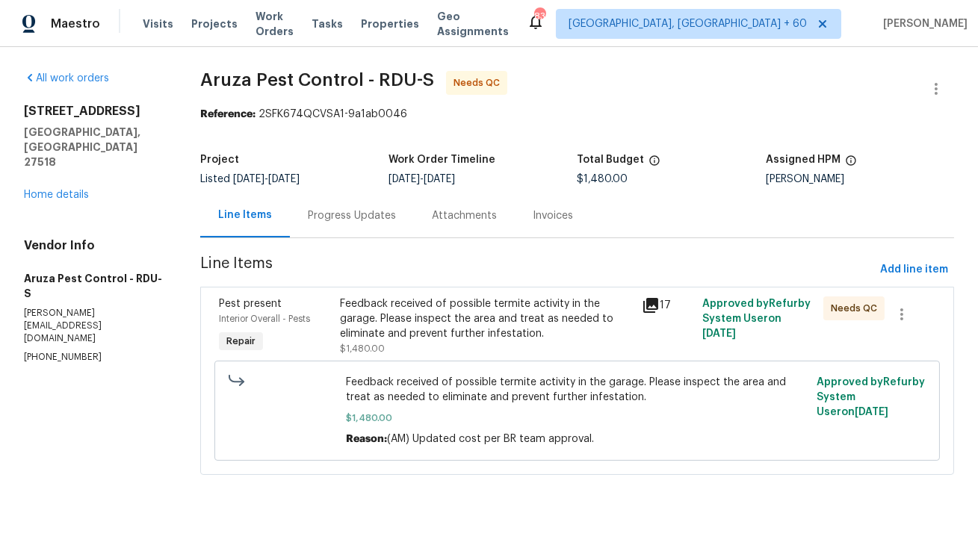
click at [448, 347] on div "Feedback received of possible termite activity in the garage. Please inspect th…" at bounding box center [487, 327] width 294 height 60
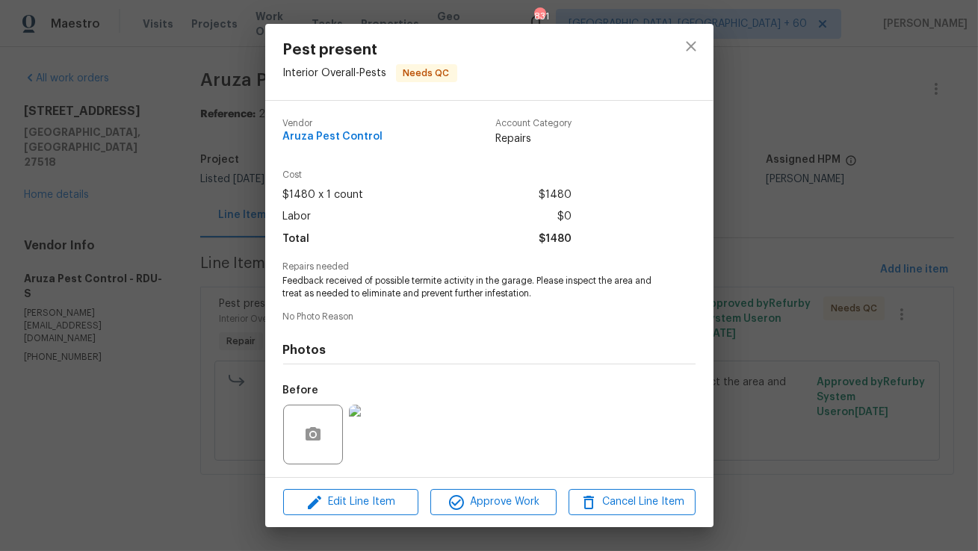
scroll to position [100, 0]
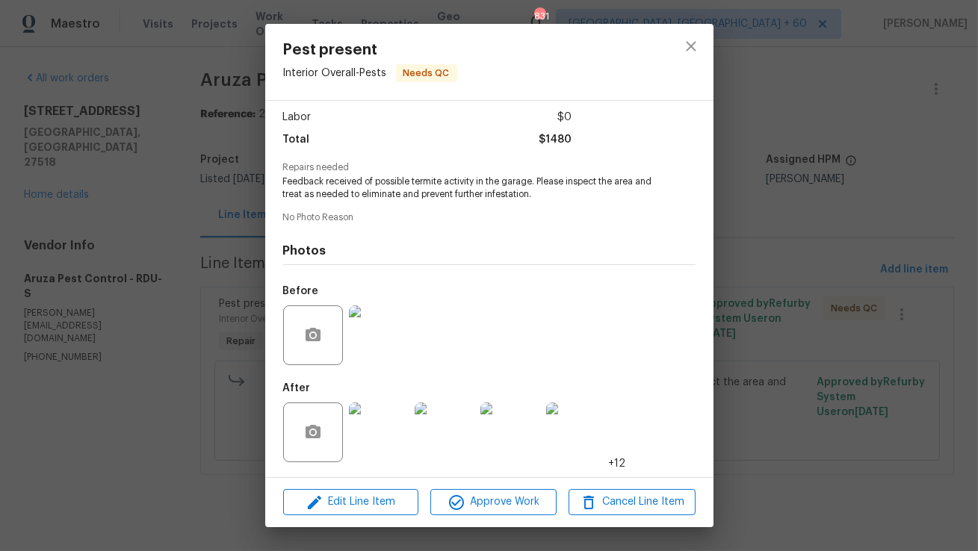
click at [395, 427] on img at bounding box center [379, 433] width 60 height 60
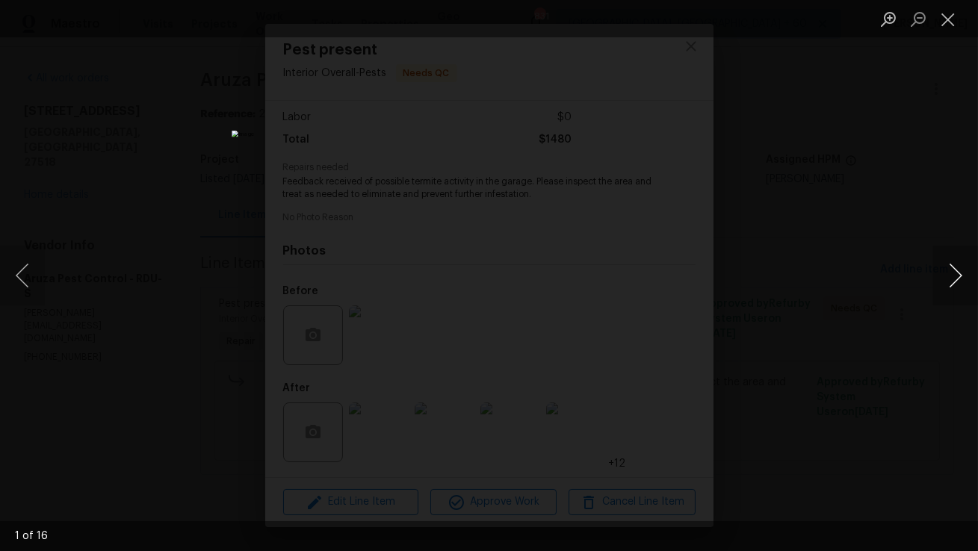
click at [945, 276] on button "Next image" at bounding box center [955, 276] width 45 height 60
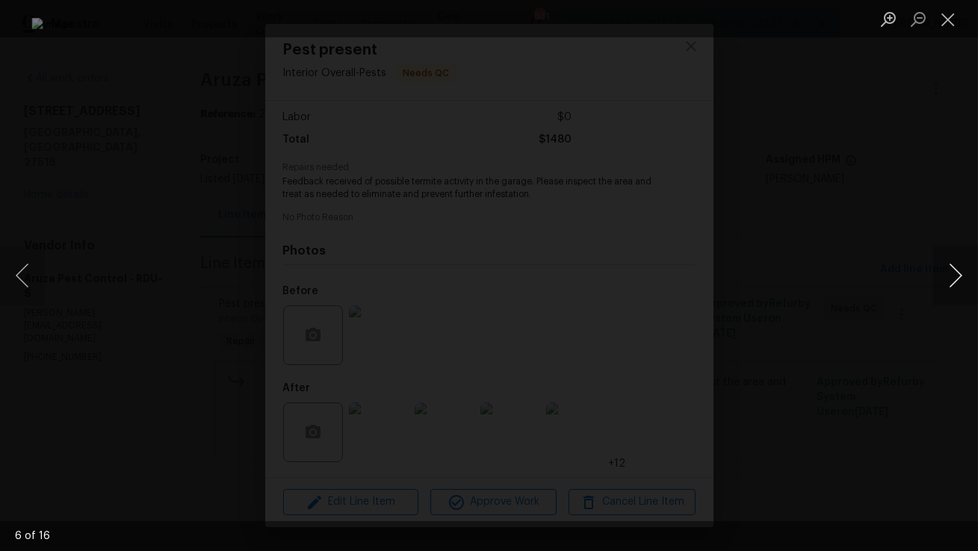
click at [945, 276] on button "Next image" at bounding box center [955, 276] width 45 height 60
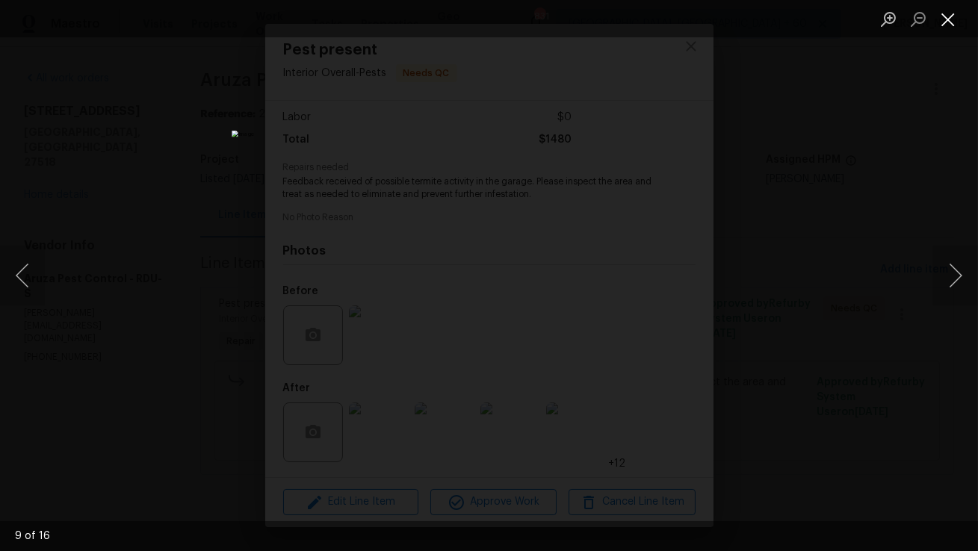
click at [942, 25] on button "Close lightbox" at bounding box center [948, 19] width 30 height 26
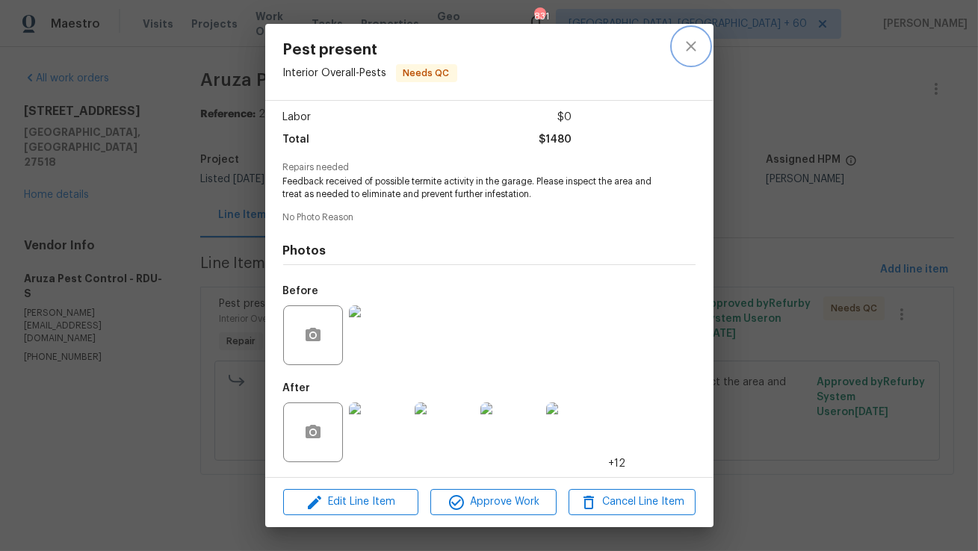
click at [679, 54] on button "close" at bounding box center [691, 46] width 36 height 36
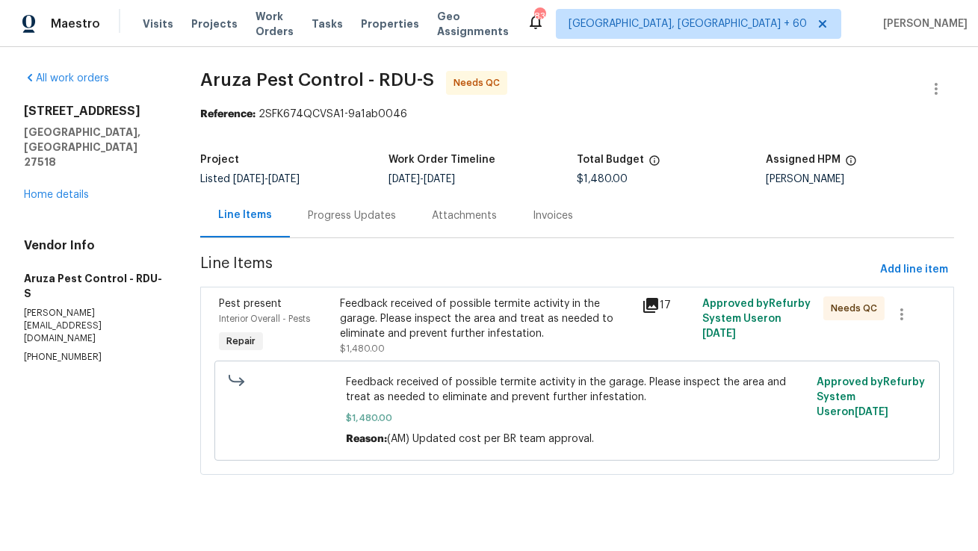
click at [382, 220] on div "Progress Updates" at bounding box center [352, 215] width 88 height 15
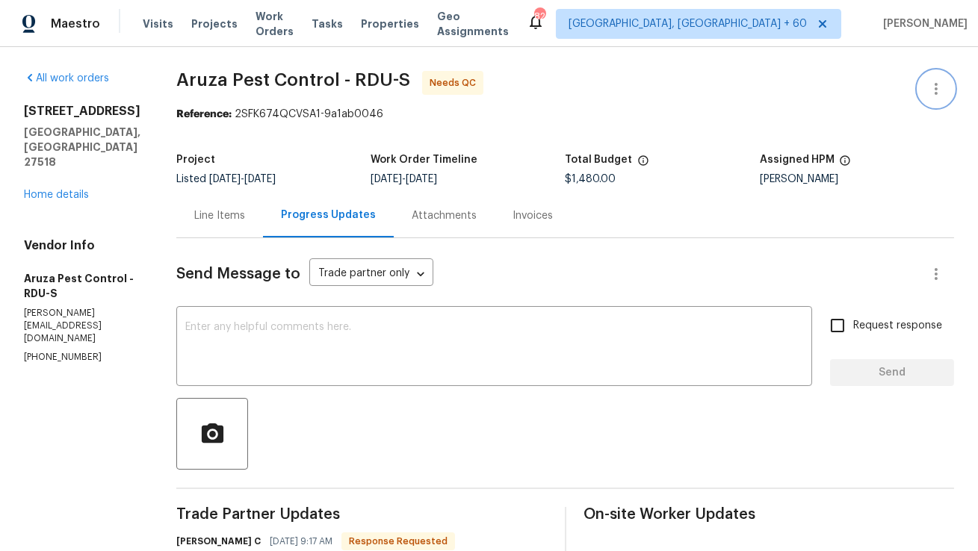
click at [942, 87] on icon "button" at bounding box center [936, 89] width 18 height 18
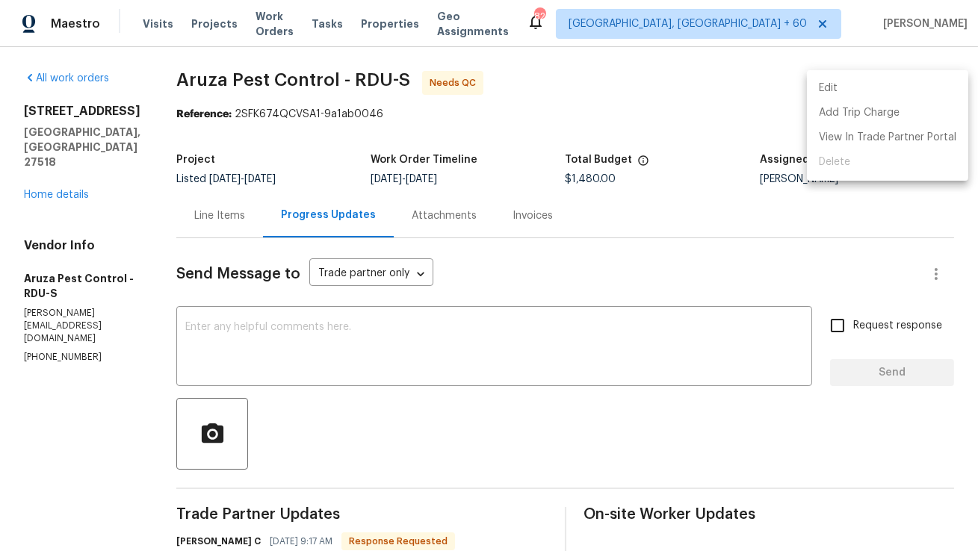
click at [933, 89] on li "Edit" at bounding box center [887, 88] width 161 height 25
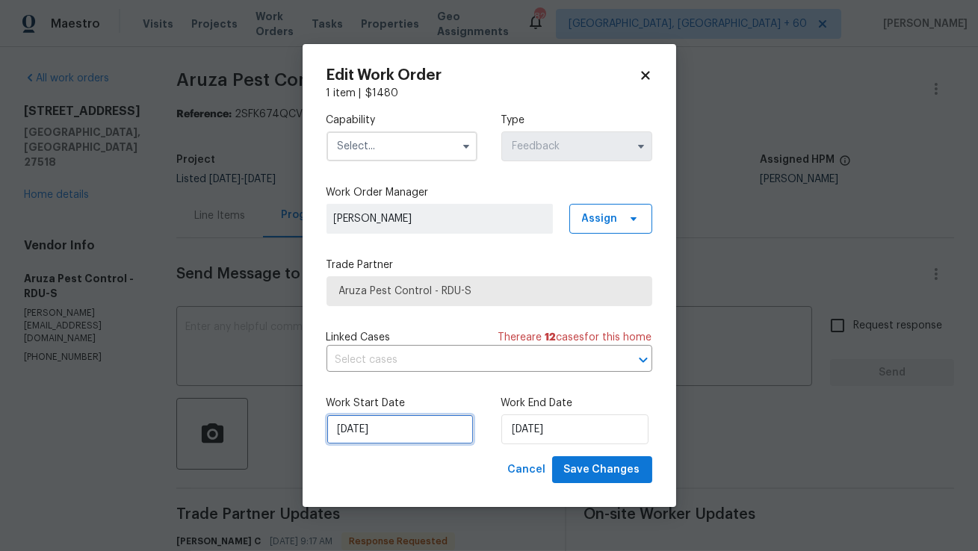
click at [386, 441] on input "15/08/2025" at bounding box center [400, 430] width 147 height 30
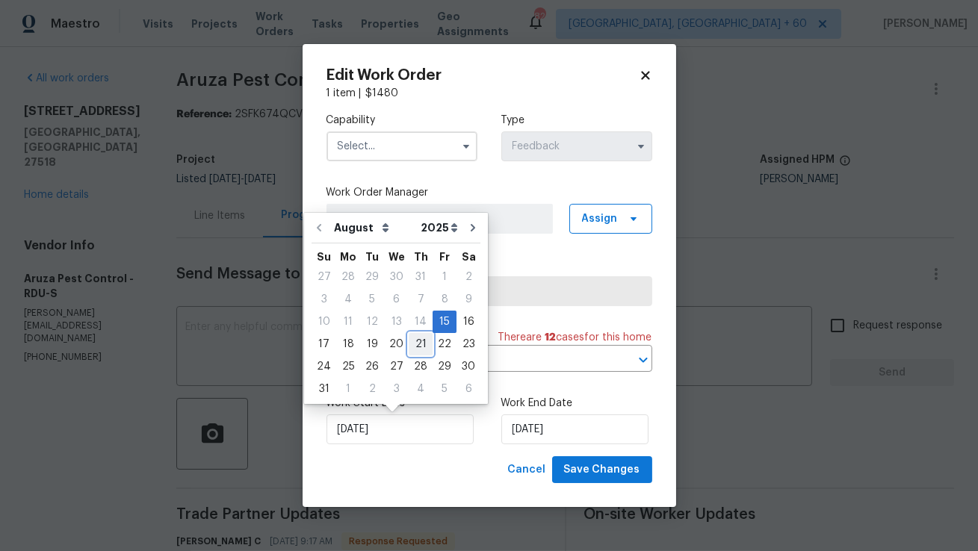
click at [419, 346] on div "21" at bounding box center [421, 344] width 24 height 21
type input "21/08/2025"
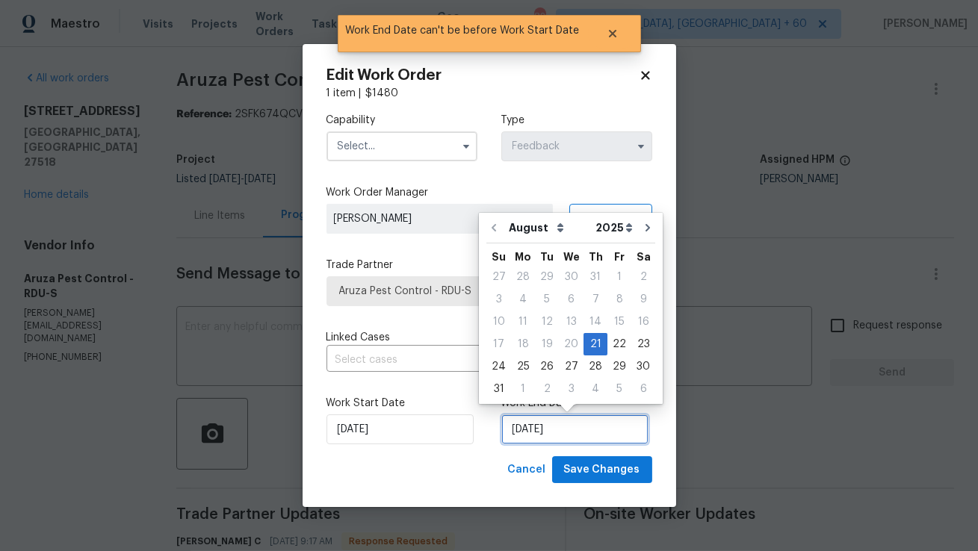
click at [527, 434] on input "21/08/2025" at bounding box center [574, 430] width 147 height 30
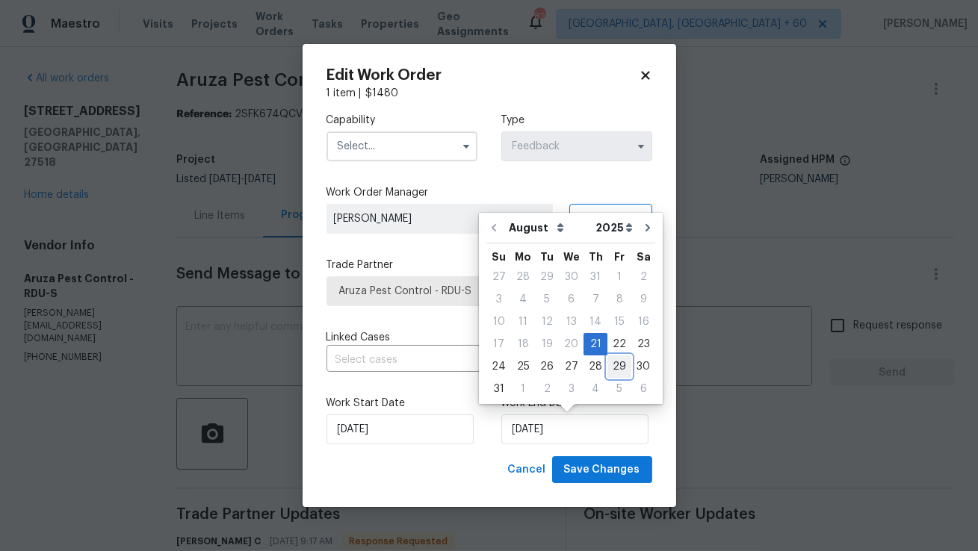
click at [612, 365] on div "29" at bounding box center [620, 366] width 24 height 21
type input "29/08/2025"
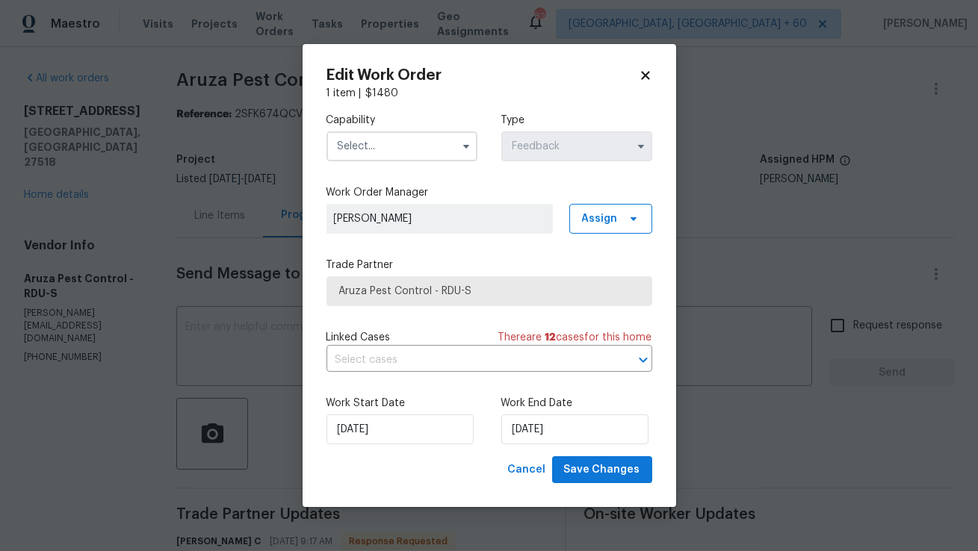
click at [438, 146] on input "text" at bounding box center [402, 147] width 151 height 30
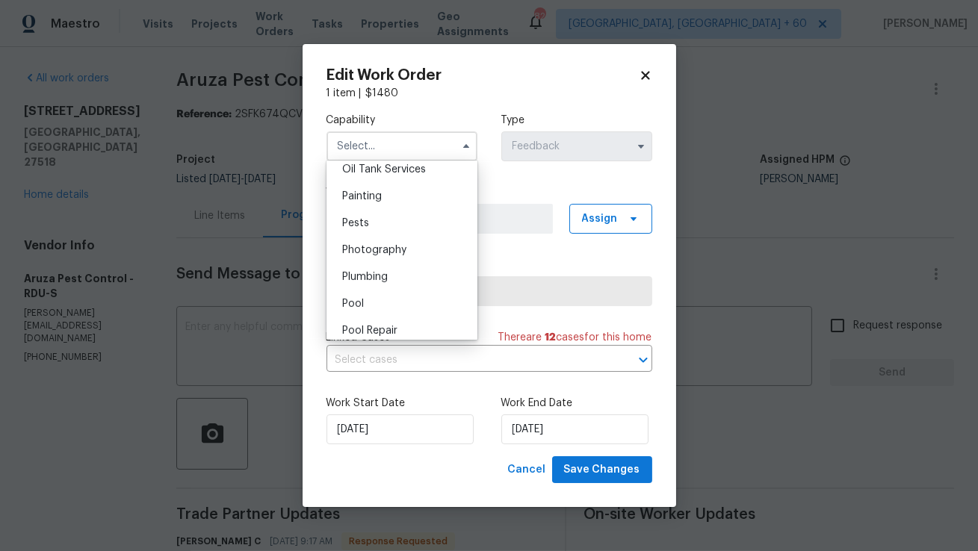
scroll to position [1238, 0]
drag, startPoint x: 387, startPoint y: 204, endPoint x: 385, endPoint y: 215, distance: 11.4
click at [385, 215] on ul "Agent Appliance Bathtub Resurfacing BRN And Lrr Broker Cabinets Carpet Cleaning…" at bounding box center [402, 250] width 151 height 179
click at [385, 215] on div "Pests" at bounding box center [401, 222] width 143 height 27
type input "Pests"
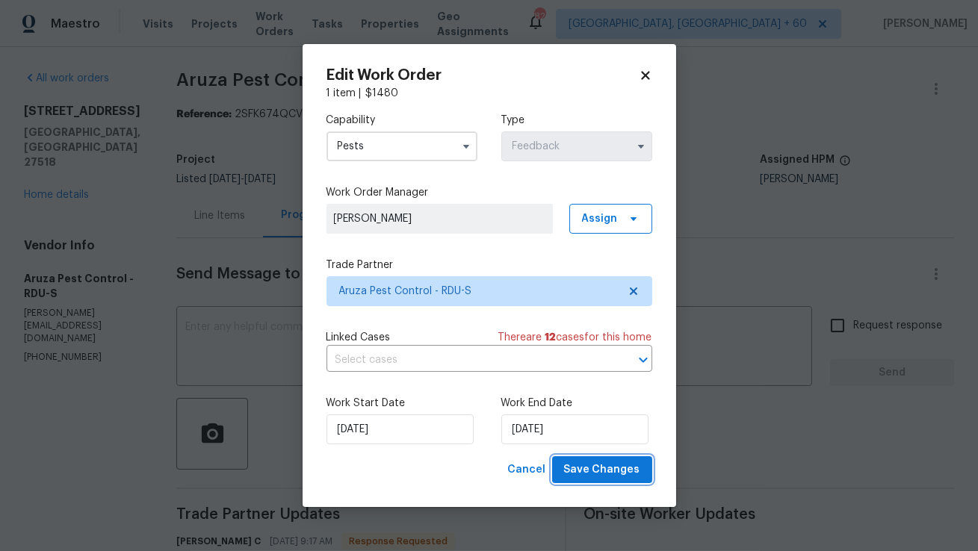
click at [592, 466] on span "Save Changes" at bounding box center [602, 470] width 76 height 19
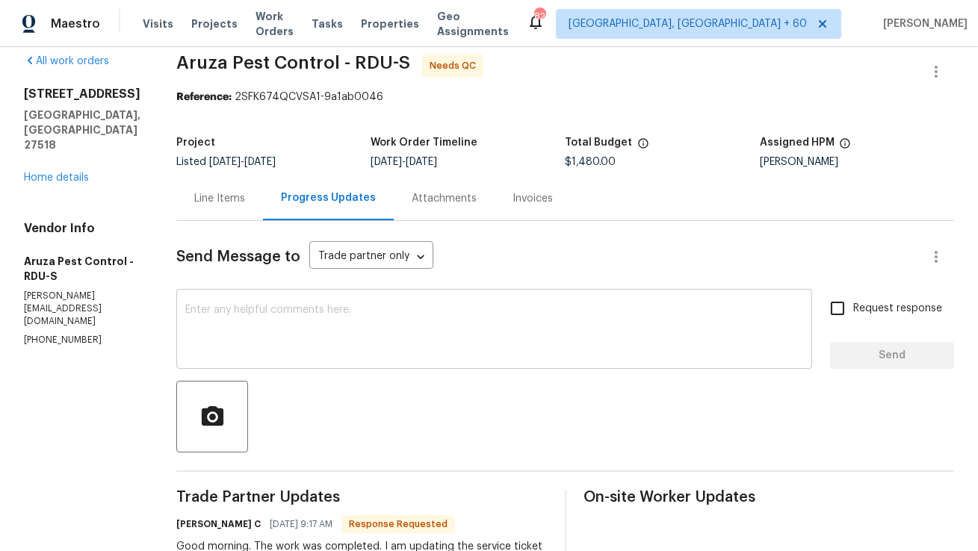
scroll to position [0, 0]
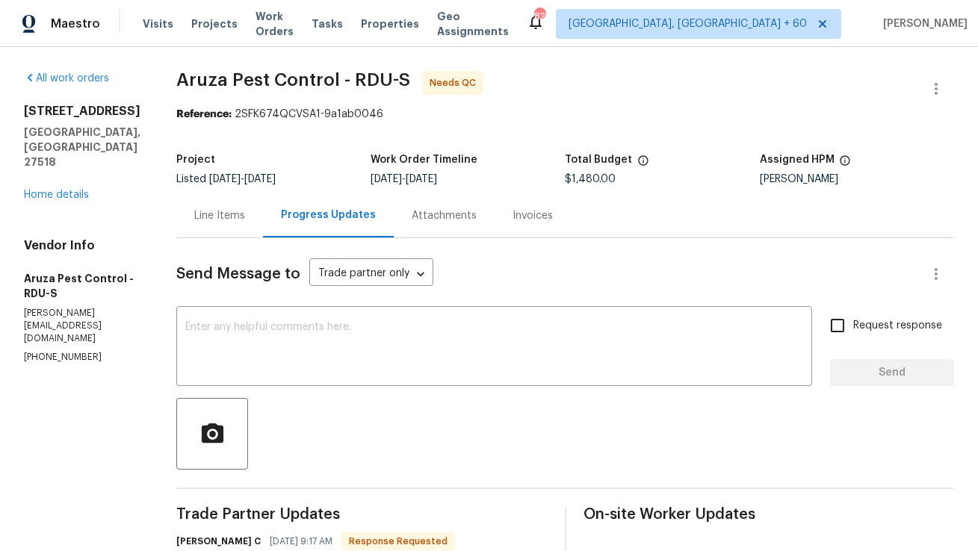
click at [231, 212] on div "Line Items" at bounding box center [219, 215] width 51 height 15
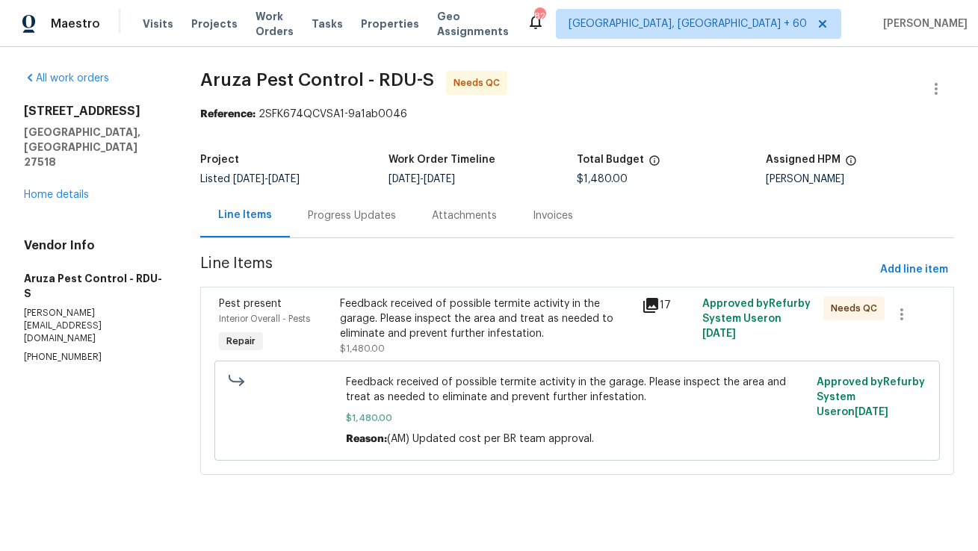
click at [413, 323] on div "Feedback received of possible termite activity in the garage. Please inspect th…" at bounding box center [487, 319] width 294 height 45
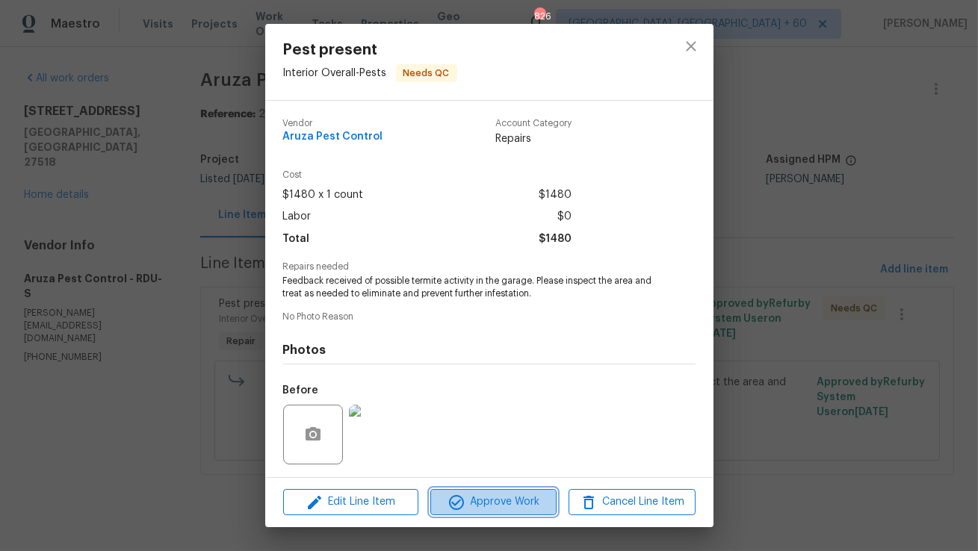
click at [477, 508] on span "Approve Work" at bounding box center [493, 502] width 117 height 19
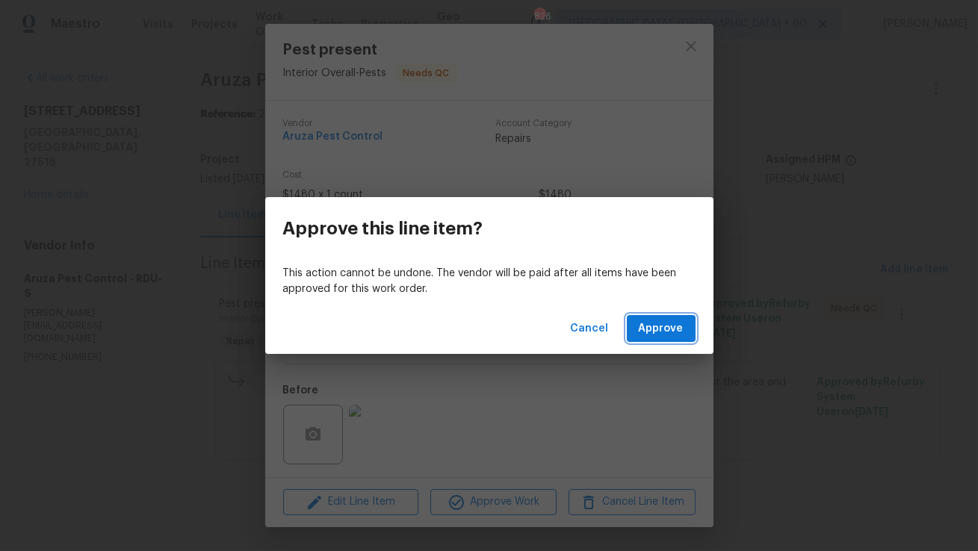
click at [664, 339] on button "Approve" at bounding box center [661, 329] width 69 height 28
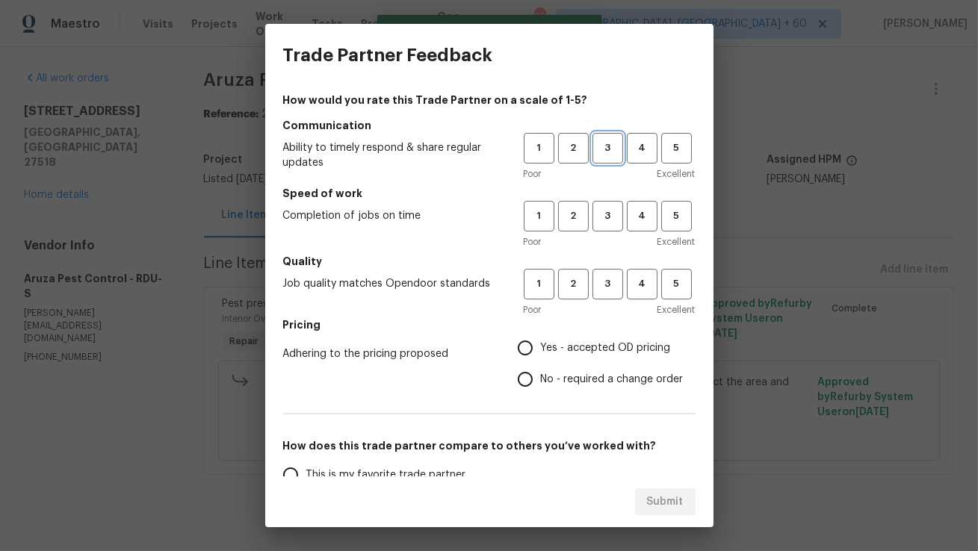
click at [610, 155] on span "3" at bounding box center [608, 148] width 28 height 17
click at [605, 211] on span "3" at bounding box center [608, 216] width 28 height 17
click at [607, 294] on button "3" at bounding box center [608, 284] width 31 height 31
click at [527, 383] on input "No - required a change order" at bounding box center [525, 379] width 31 height 31
radio input "true"
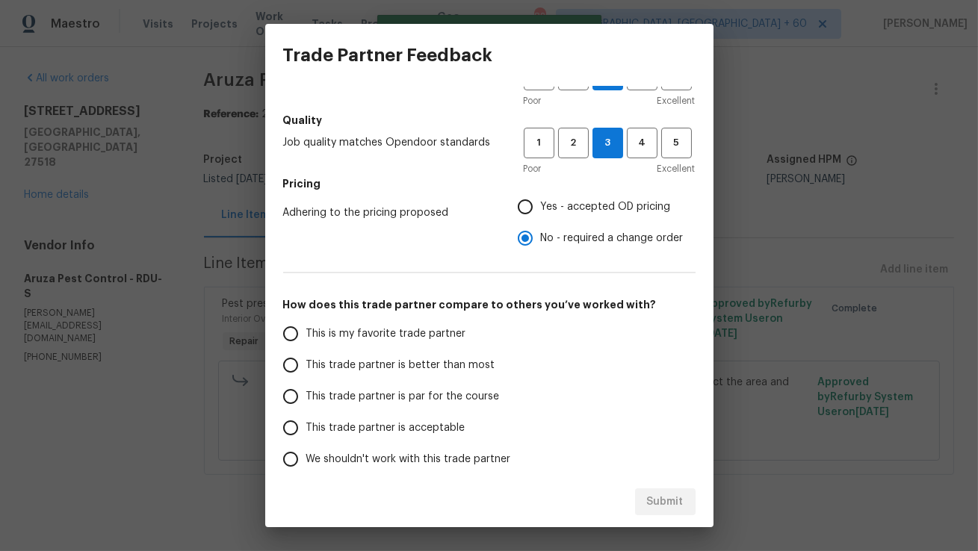
scroll to position [172, 0]
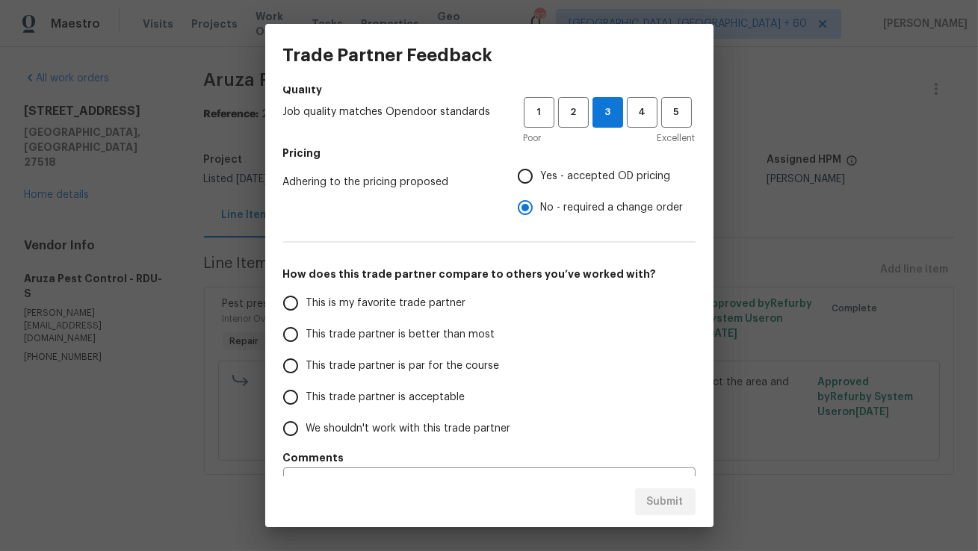
click at [295, 342] on input "This trade partner is better than most" at bounding box center [290, 334] width 31 height 31
click at [676, 501] on span "Submit" at bounding box center [665, 502] width 37 height 19
radio input "true"
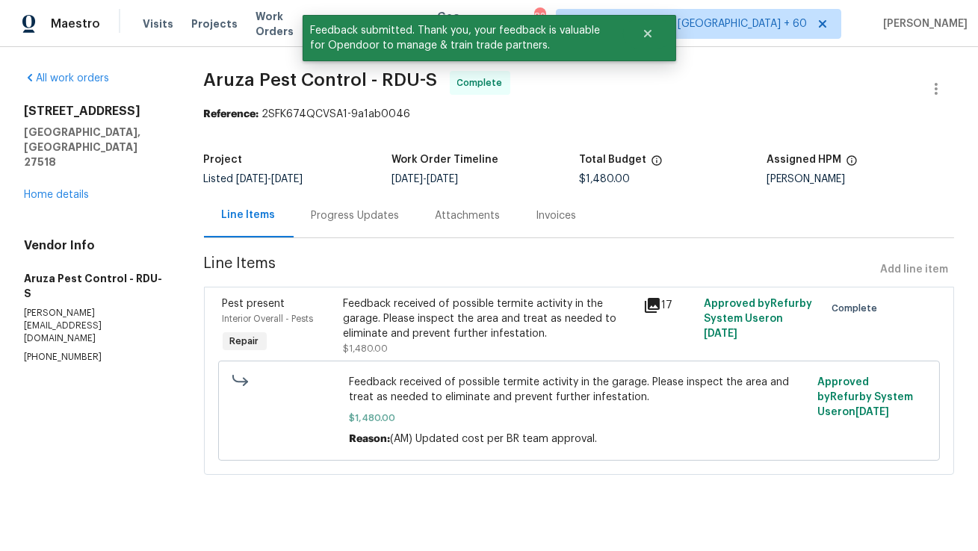
click at [371, 217] on div "Progress Updates" at bounding box center [356, 215] width 88 height 15
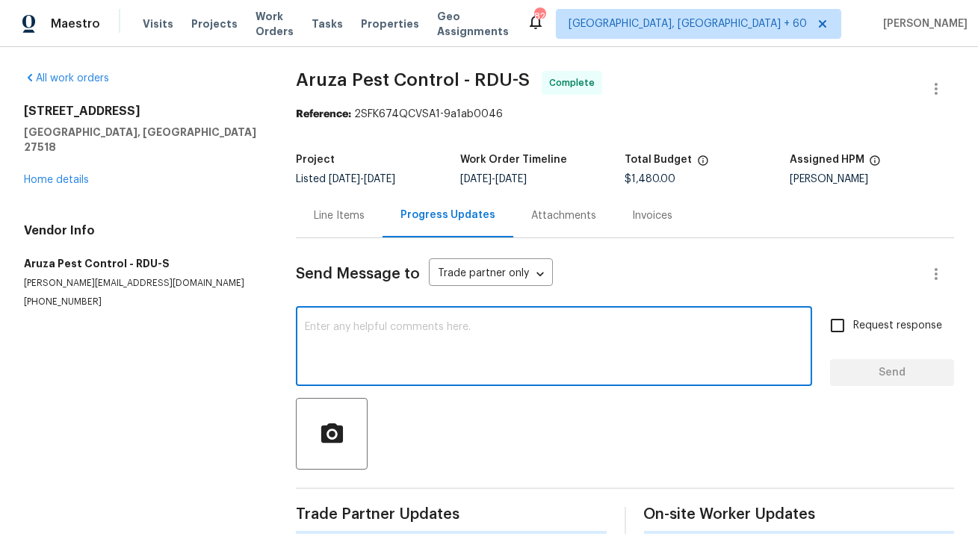
click at [396, 353] on textarea at bounding box center [554, 348] width 498 height 52
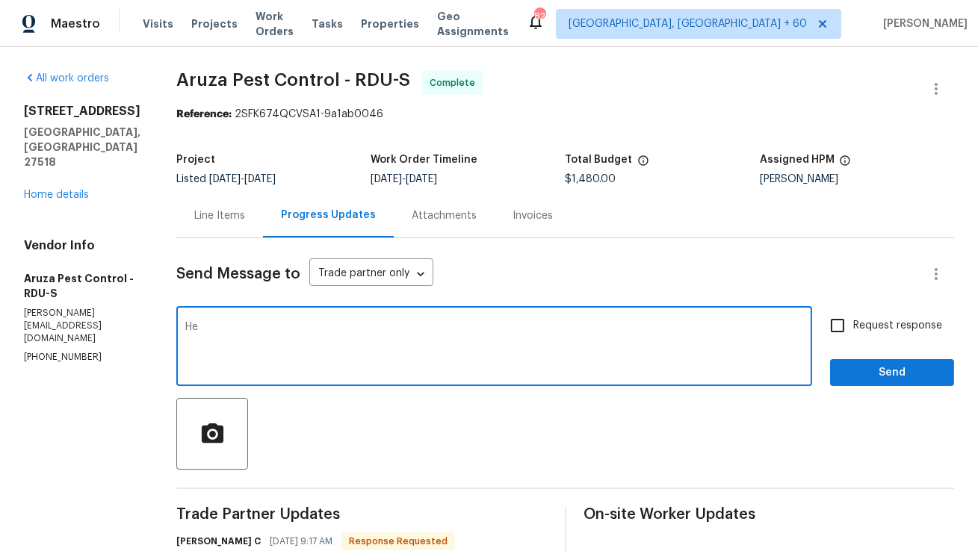
type textarea "H"
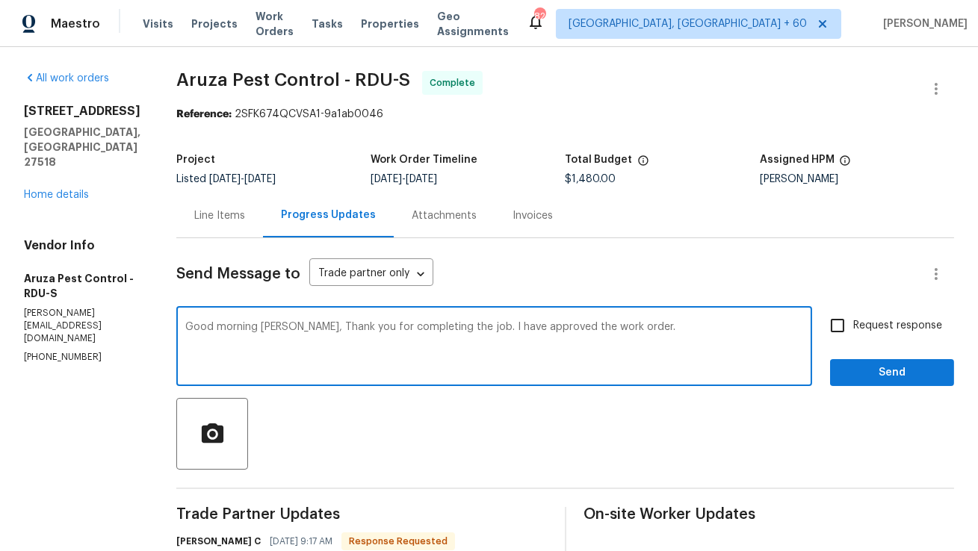
type textarea "Good morning Robbi, Thank you for completing the job. I have approved the work …"
click at [839, 325] on input "Request response" at bounding box center [837, 325] width 31 height 31
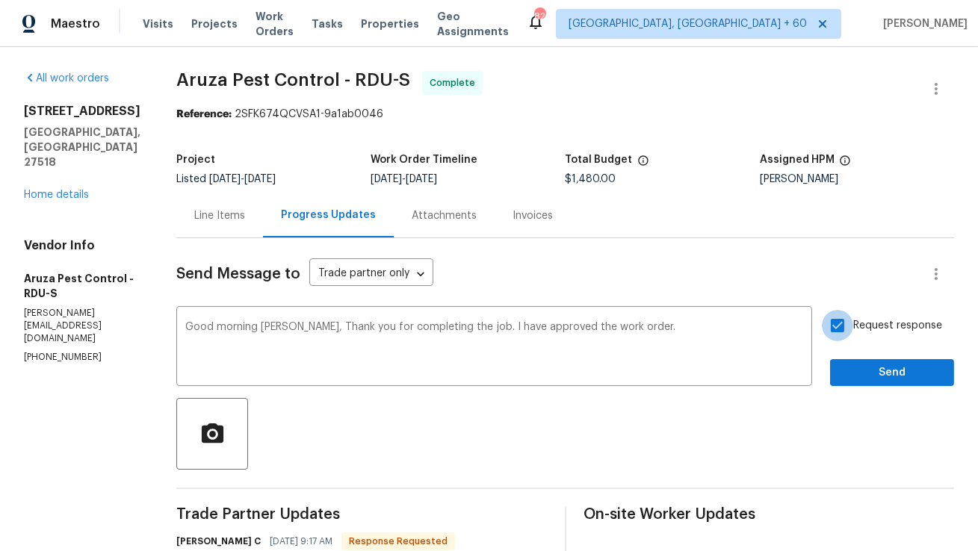
click at [838, 321] on input "Request response" at bounding box center [837, 325] width 31 height 31
checkbox input "false"
click at [843, 364] on span "Send" at bounding box center [892, 373] width 100 height 19
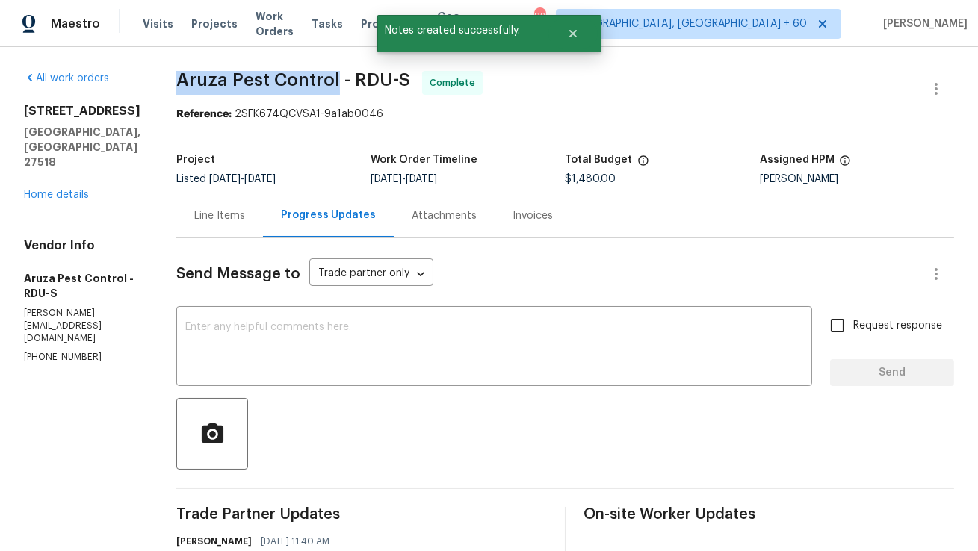
copy span "Aruza Pest Control"
drag, startPoint x: 181, startPoint y: 74, endPoint x: 336, endPoint y: 74, distance: 155.4
click at [336, 74] on span "Aruza Pest Control - RDU-S" at bounding box center [293, 80] width 234 height 18
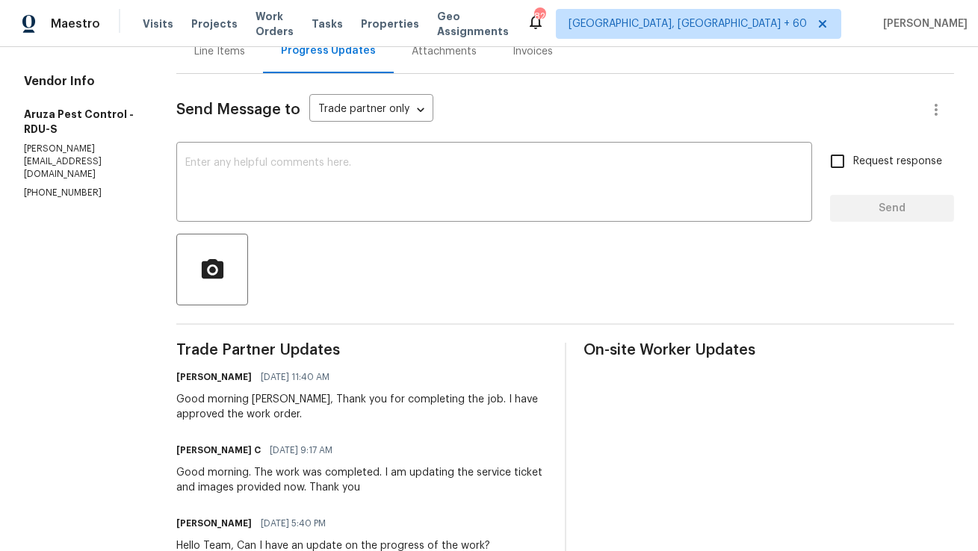
scroll to position [203, 0]
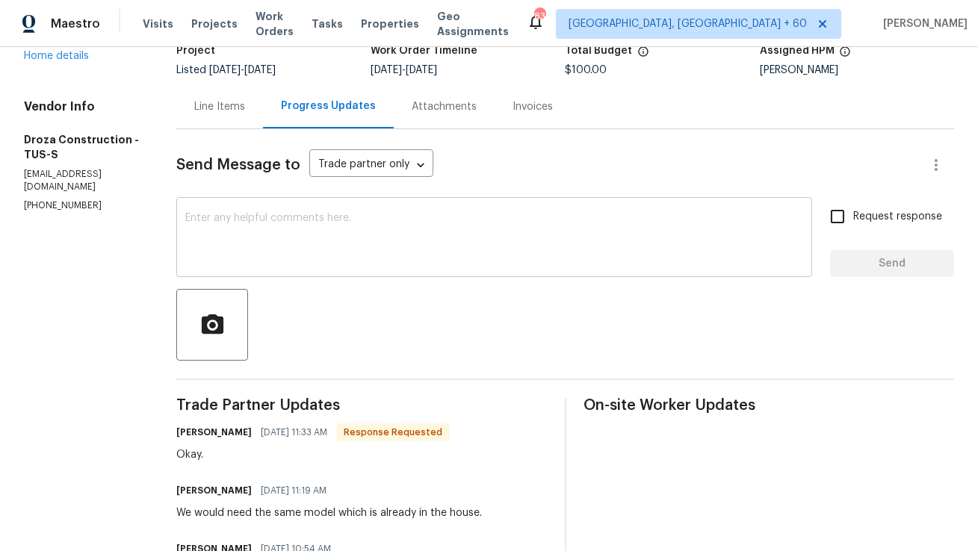
scroll to position [118, 0]
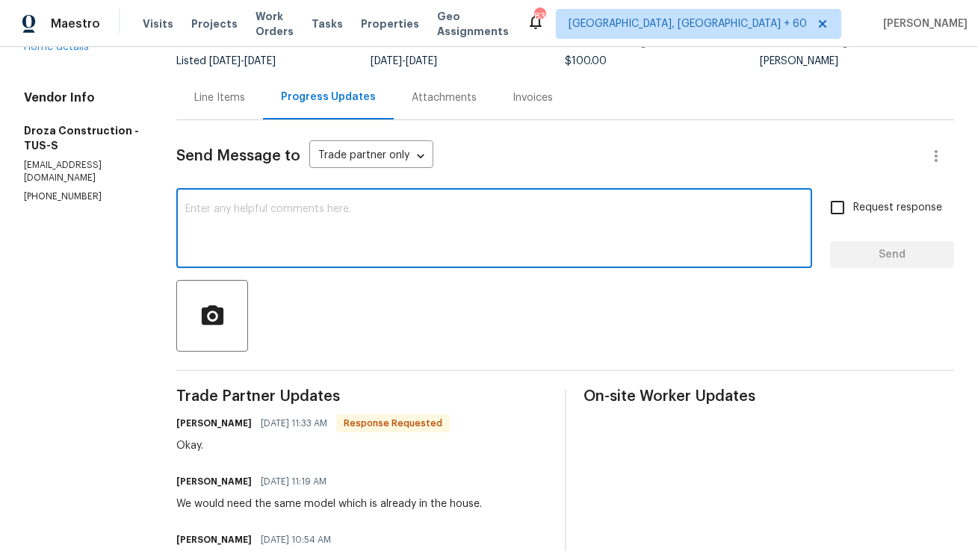
click at [298, 234] on textarea at bounding box center [494, 230] width 618 height 52
type textarea "Great! Thank you."
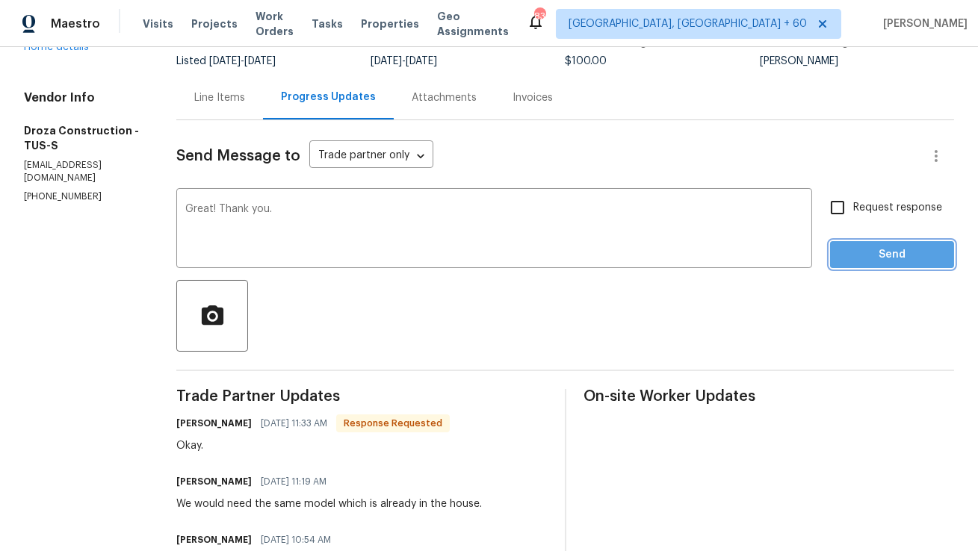
click at [877, 266] on button "Send" at bounding box center [892, 255] width 124 height 28
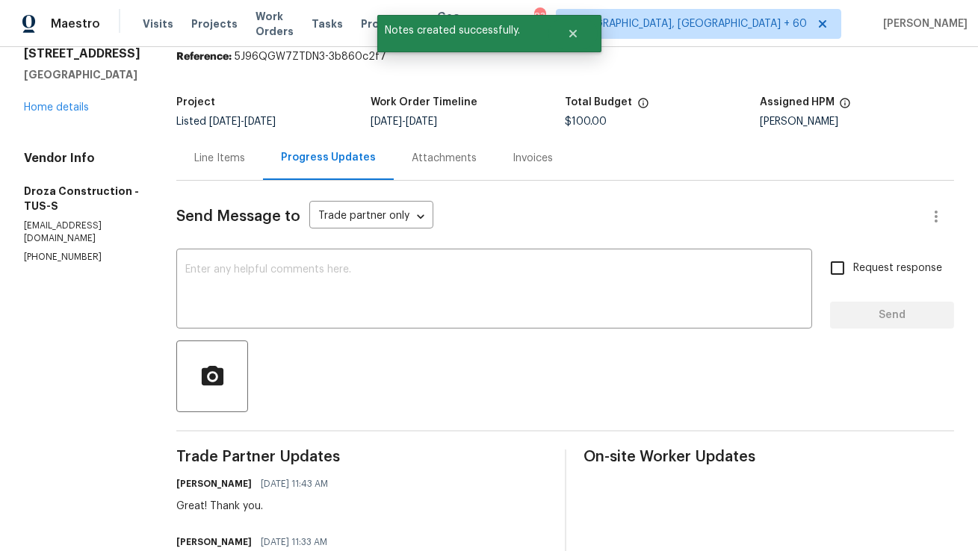
scroll to position [0, 0]
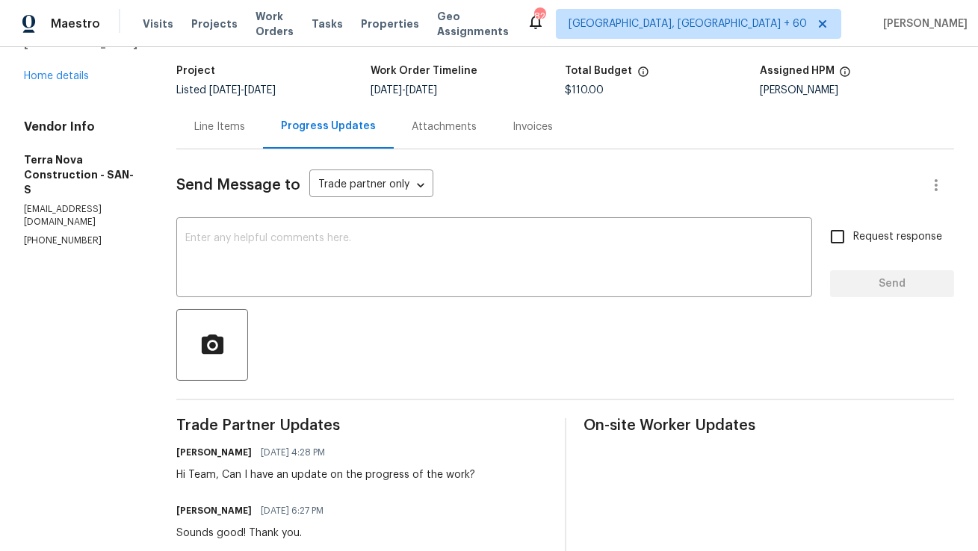
scroll to position [61, 0]
